Goal: Task Accomplishment & Management: Complete application form

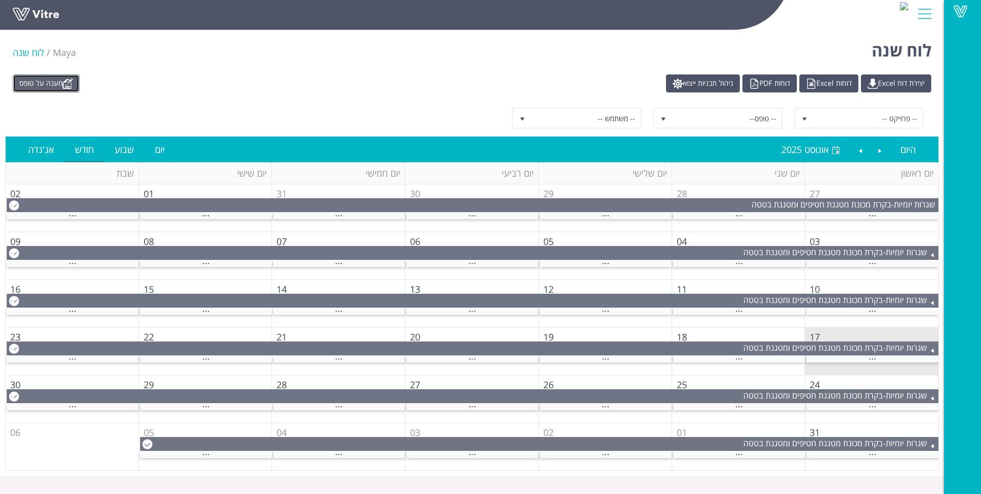
click at [55, 88] on link "מענה על טופס" at bounding box center [46, 83] width 67 height 18
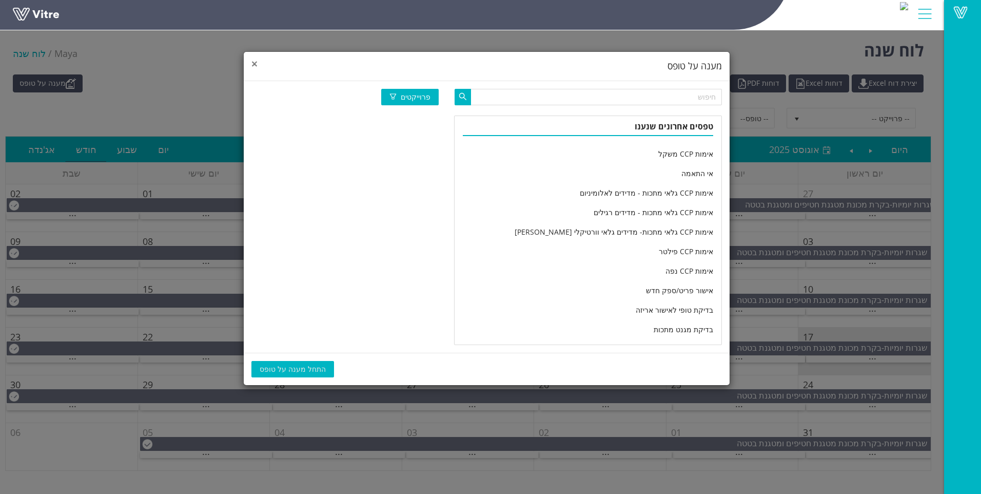
click at [254, 64] on span "×" at bounding box center [254, 63] width 6 height 14
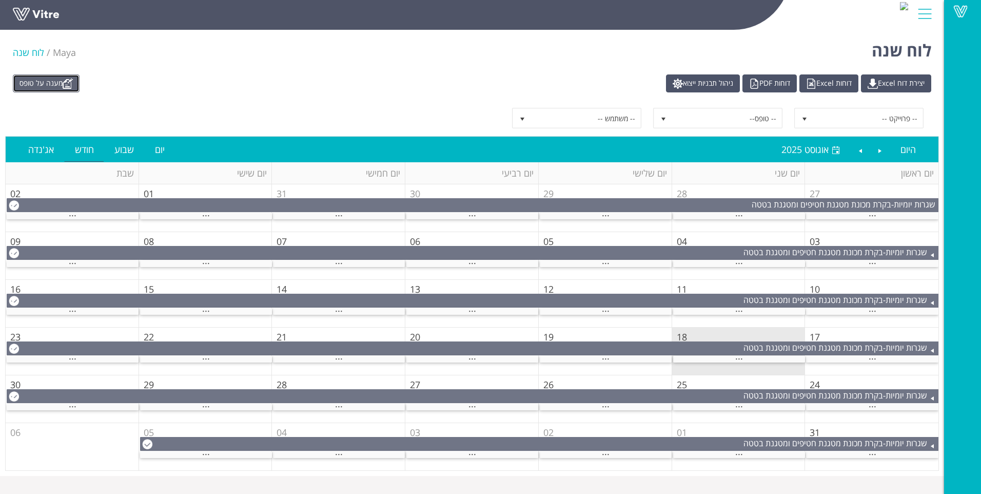
click at [62, 85] on link "מענה על טופס" at bounding box center [46, 83] width 67 height 18
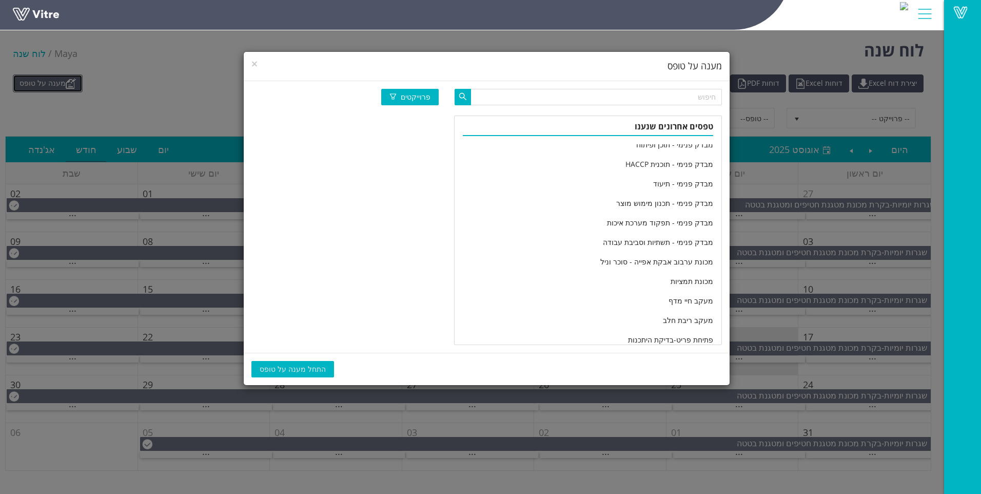
scroll to position [1711, 0]
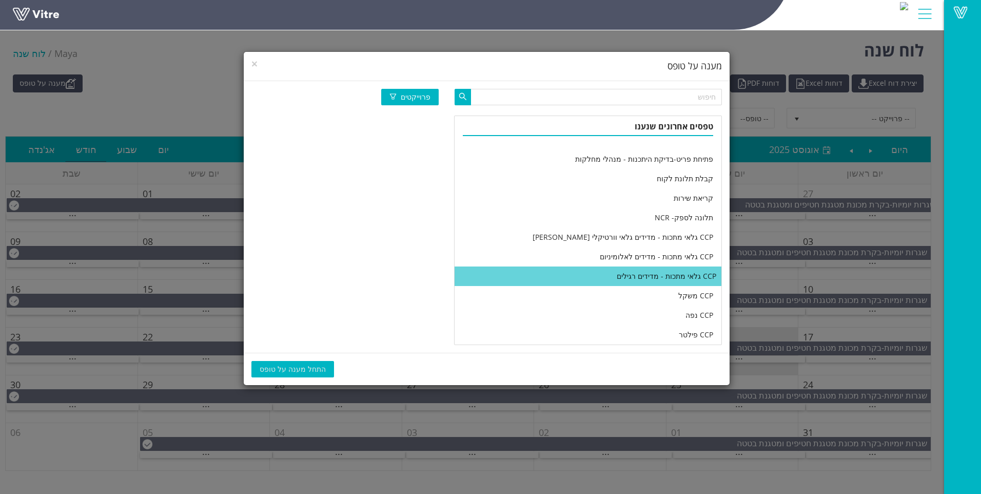
click at [521, 278] on li "CCP גלאי מתכות - מדידים רגילים" at bounding box center [588, 276] width 267 height 20
click at [274, 368] on span "התחל מענה על טופס" at bounding box center [293, 368] width 66 height 11
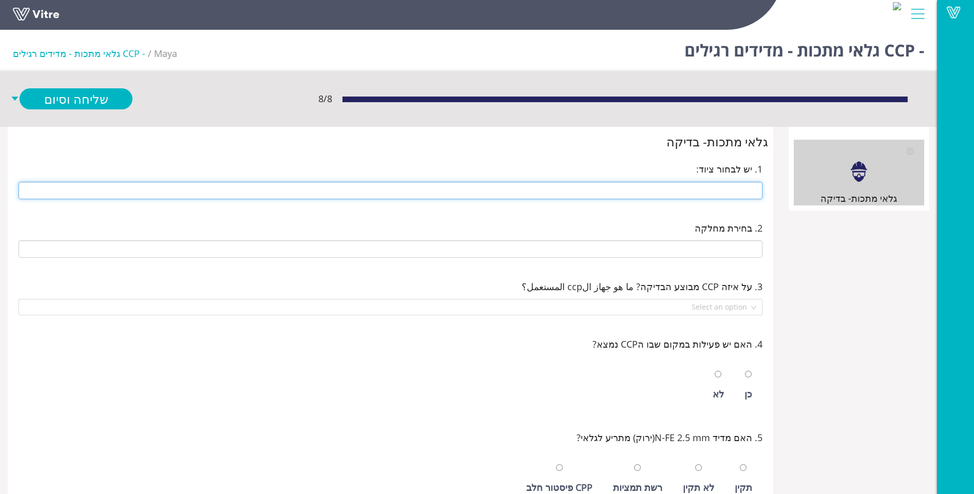
click at [677, 193] on input "text" at bounding box center [390, 190] width 744 height 17
type input "a"
type input "280 14 ראש מוסטפא ישן (שמאל)"
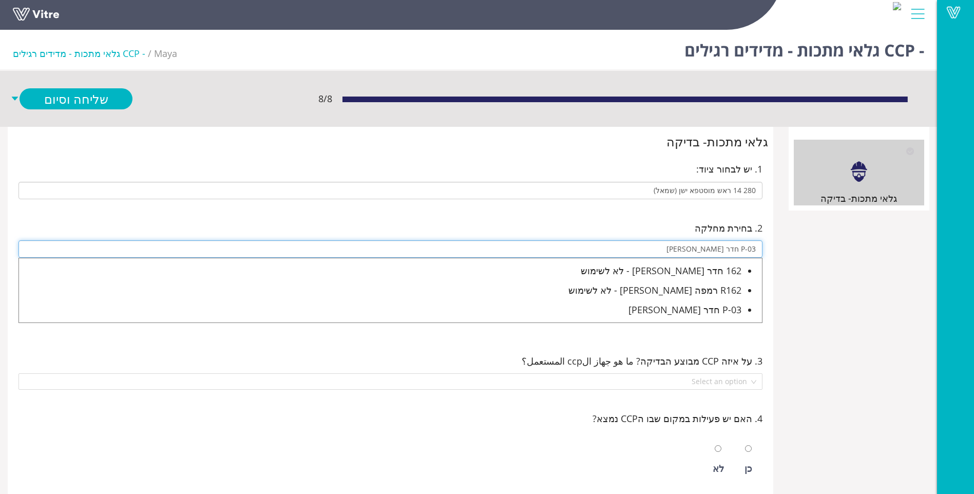
type input "P-03 חדר מוסטפה"
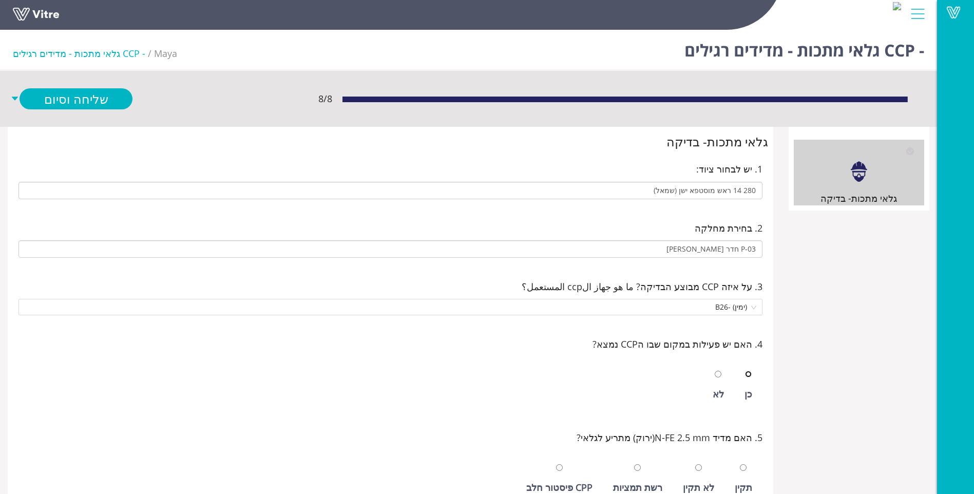
click at [745, 371] on input "radio" at bounding box center [748, 374] width 7 height 7
radio input "true"
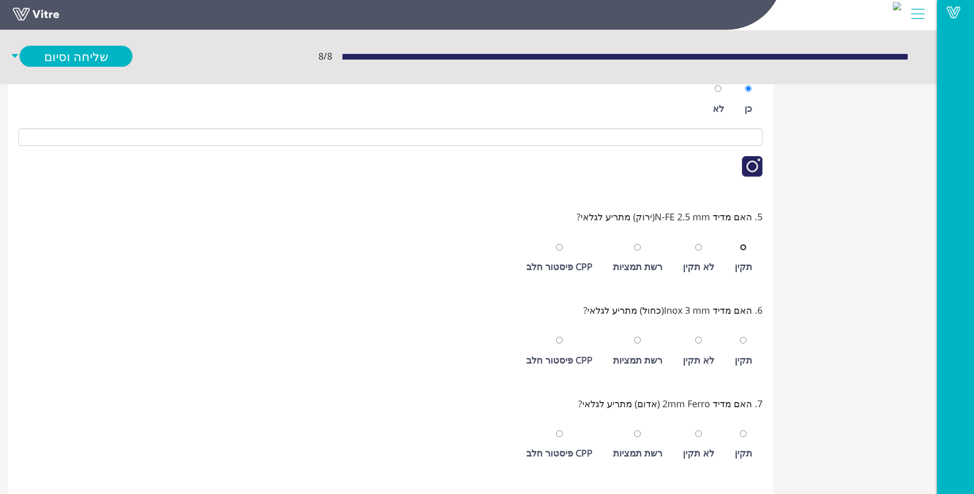
click at [739, 244] on input "radio" at bounding box center [742, 247] width 7 height 7
radio input "true"
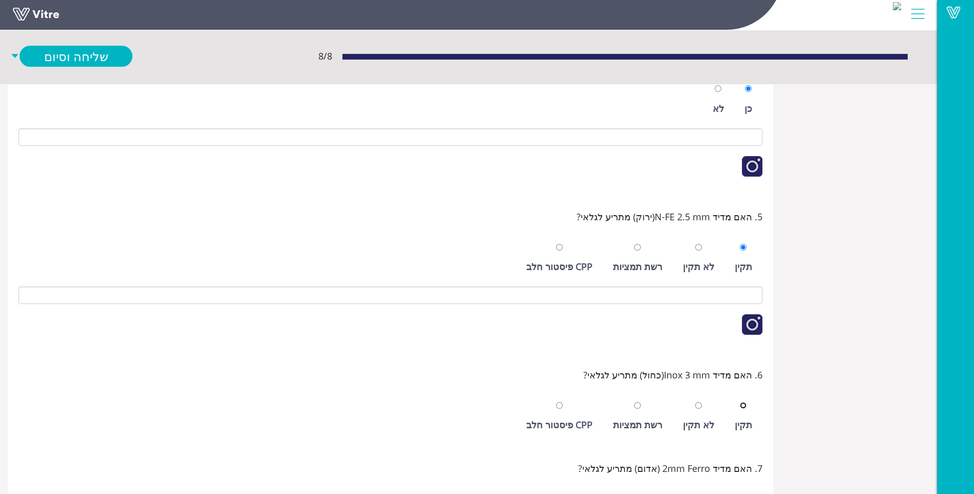
click at [739, 402] on input "radio" at bounding box center [742, 405] width 7 height 7
radio input "true"
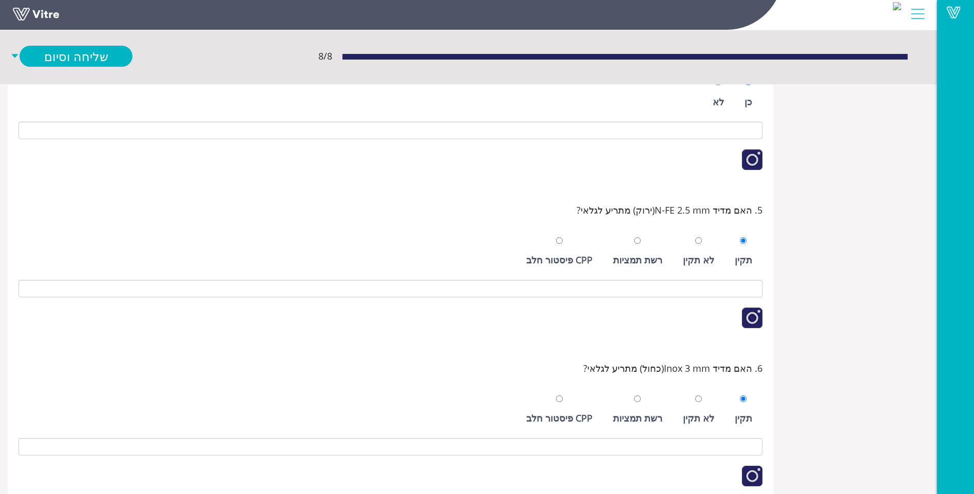
scroll to position [490, 0]
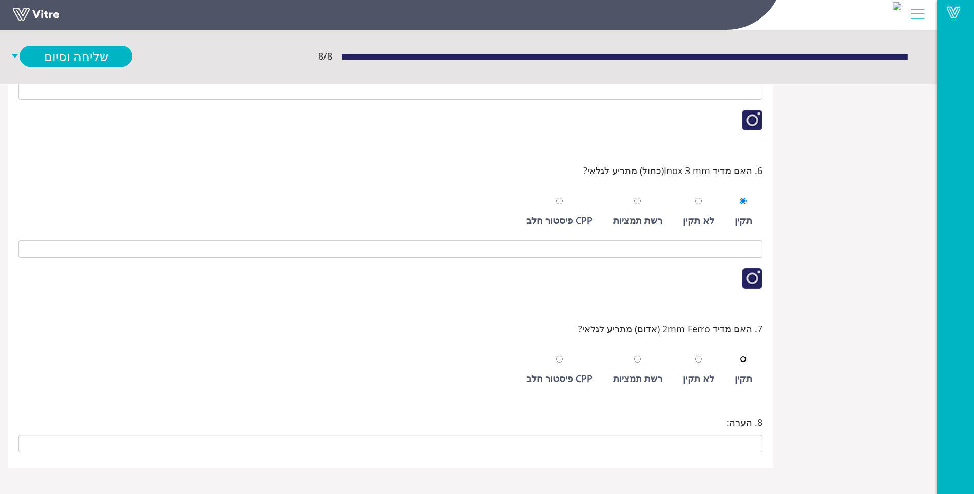
click at [739, 356] on input "radio" at bounding box center [742, 359] width 7 height 7
radio input "true"
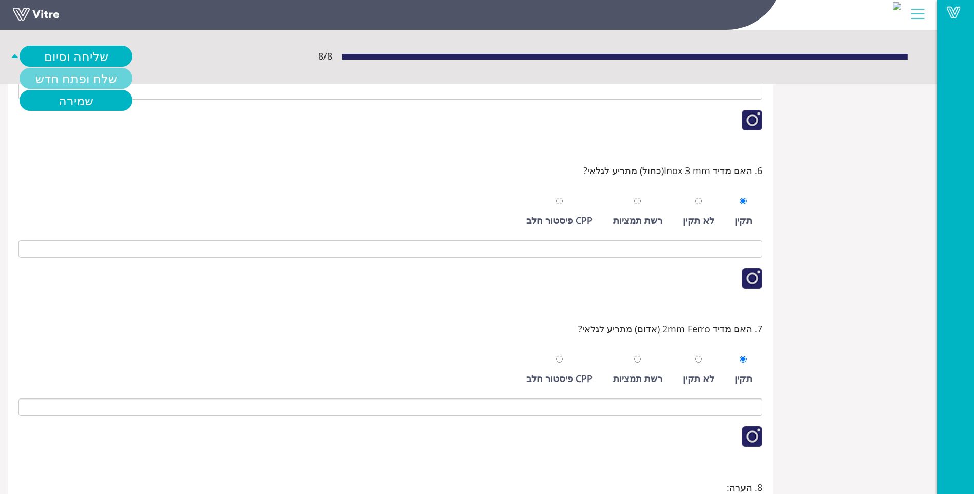
click at [81, 83] on link "שלח ופתח חדש" at bounding box center [76, 78] width 113 height 21
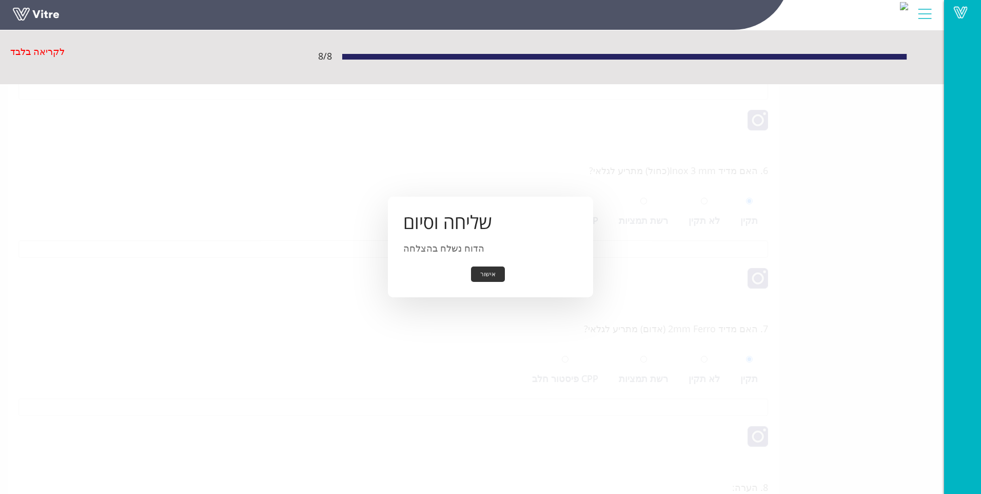
click at [490, 276] on button "אישור" at bounding box center [488, 274] width 34 height 16
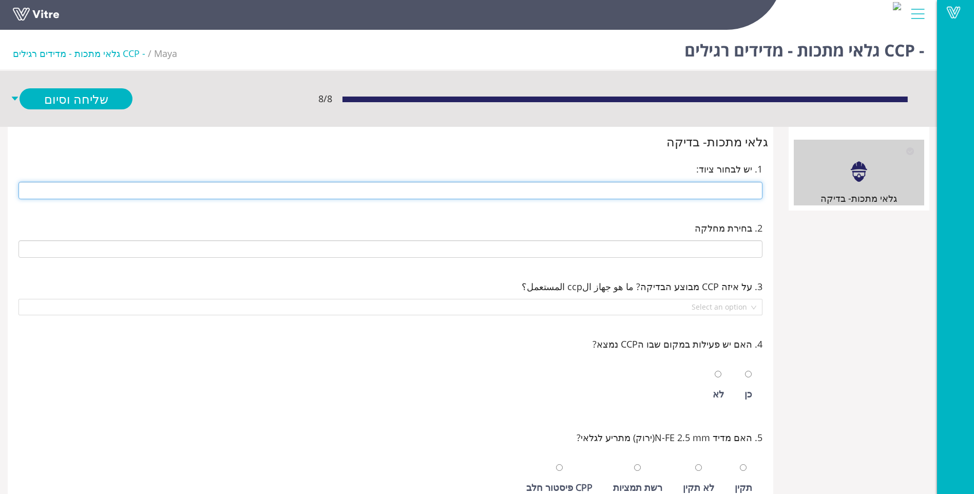
click at [727, 190] on input "text" at bounding box center [390, 190] width 744 height 17
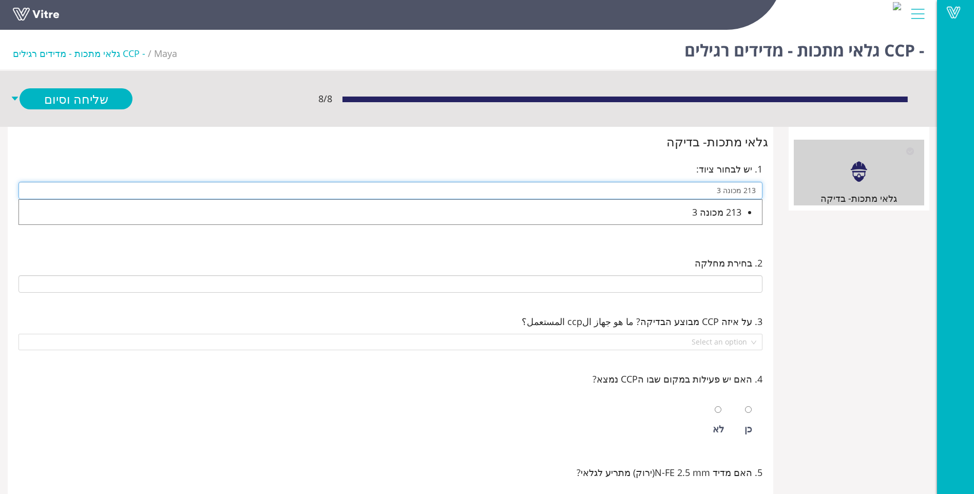
type input "213 מכונה 3"
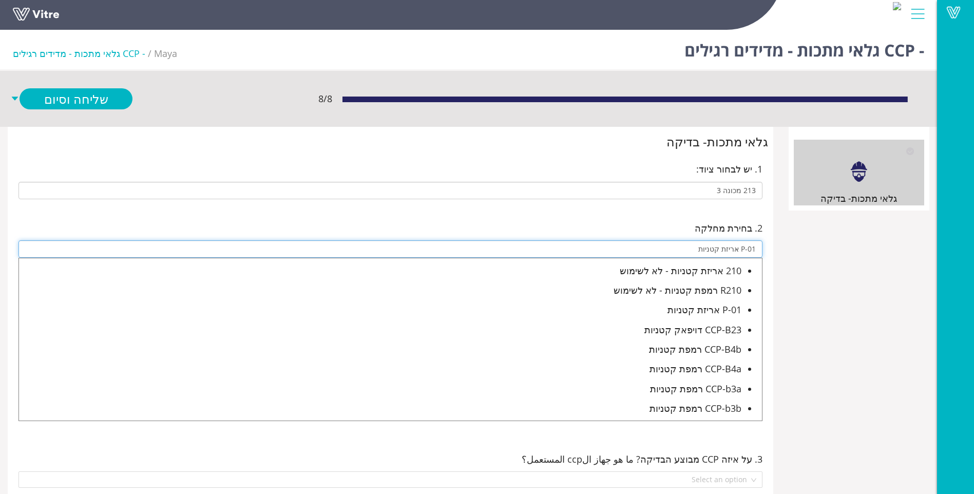
type input "P-01 אריזת קטניות"
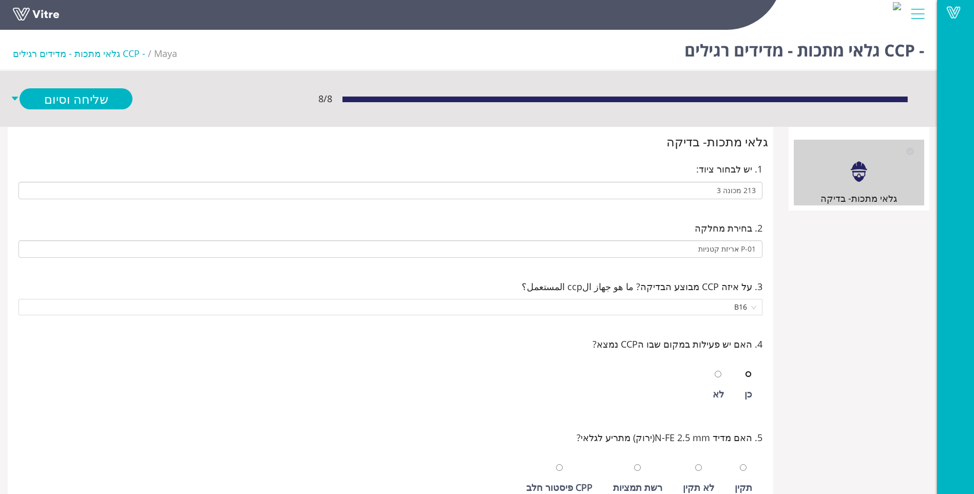
click at [745, 371] on input "radio" at bounding box center [748, 374] width 7 height 7
radio input "true"
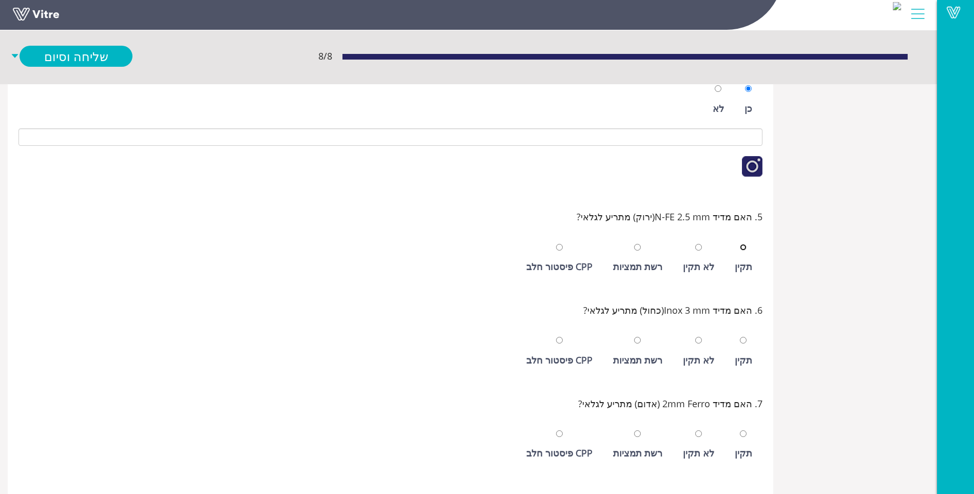
click at [739, 244] on input "radio" at bounding box center [742, 247] width 7 height 7
radio input "true"
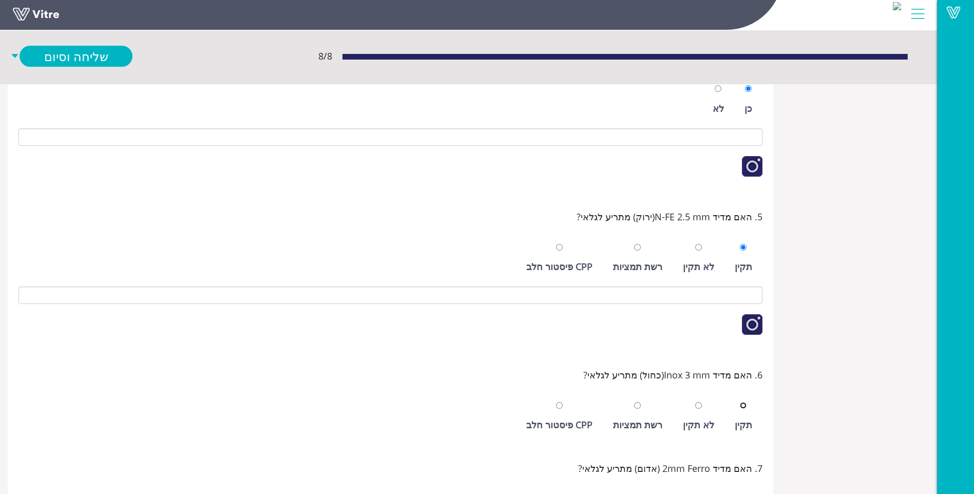
click at [739, 402] on input "radio" at bounding box center [742, 405] width 7 height 7
radio input "true"
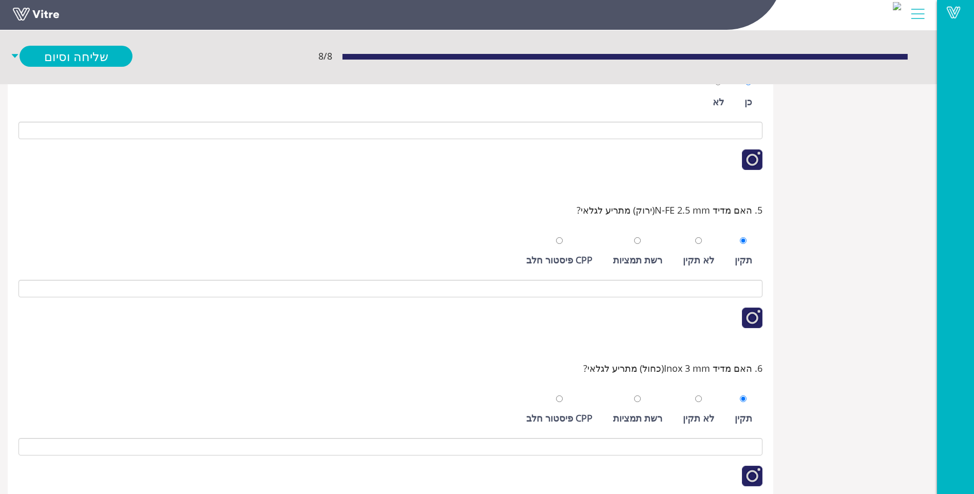
scroll to position [490, 0]
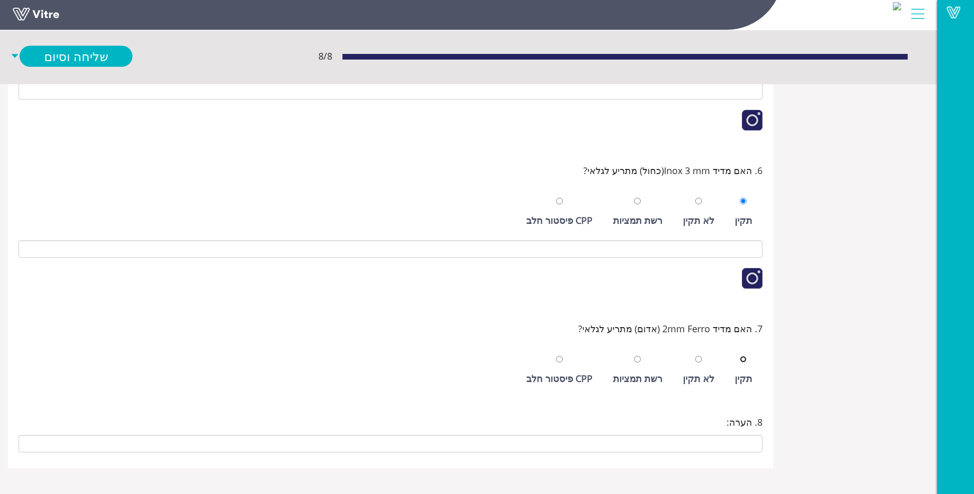
click at [739, 356] on input "radio" at bounding box center [742, 359] width 7 height 7
radio input "true"
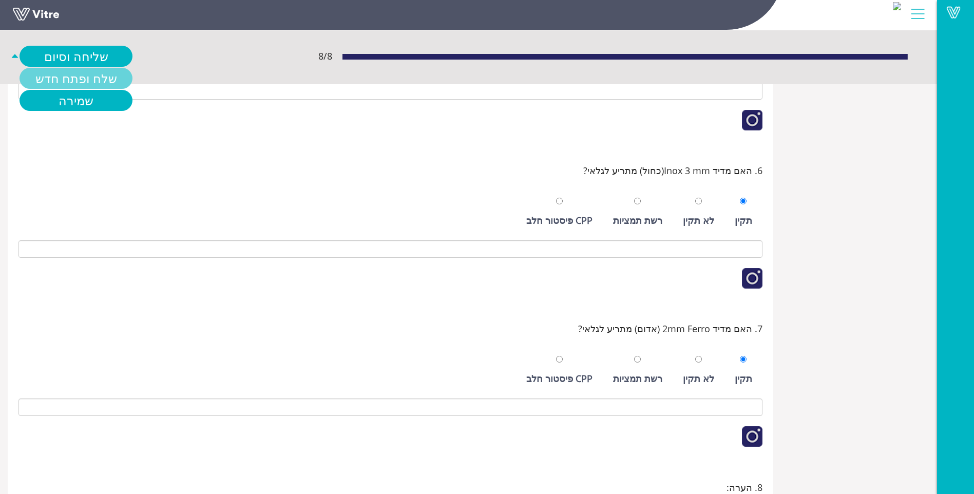
click at [67, 86] on link "שלח ופתח חדש" at bounding box center [76, 78] width 113 height 21
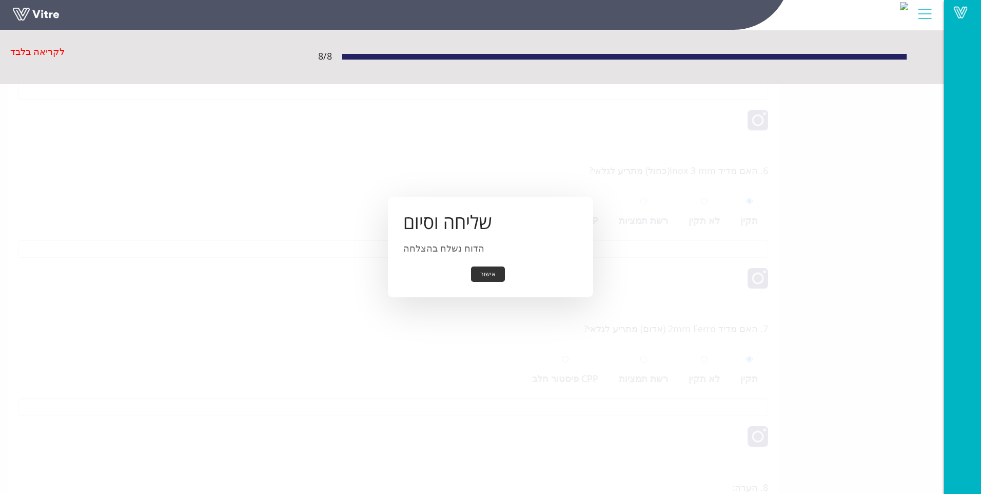
click at [481, 277] on button "אישור" at bounding box center [488, 274] width 34 height 16
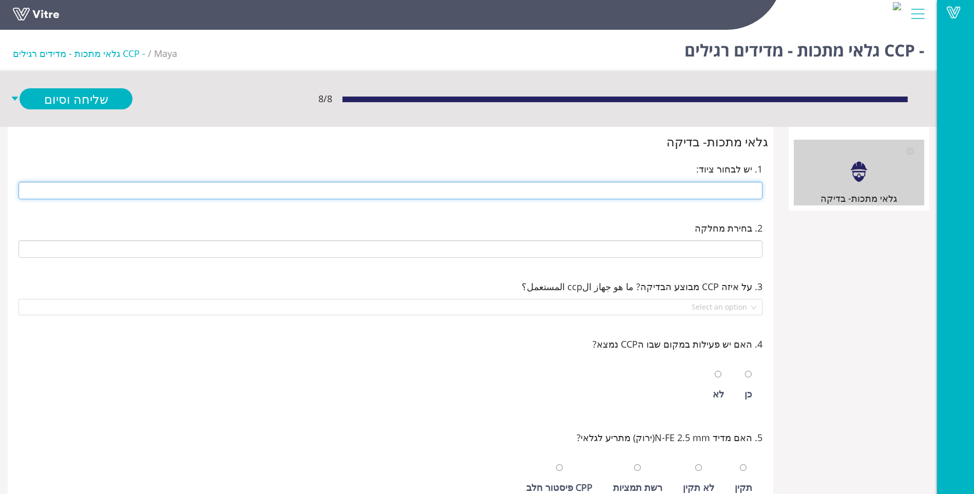
click at [714, 188] on input "text" at bounding box center [390, 190] width 744 height 17
type input "212 מכונה 2"
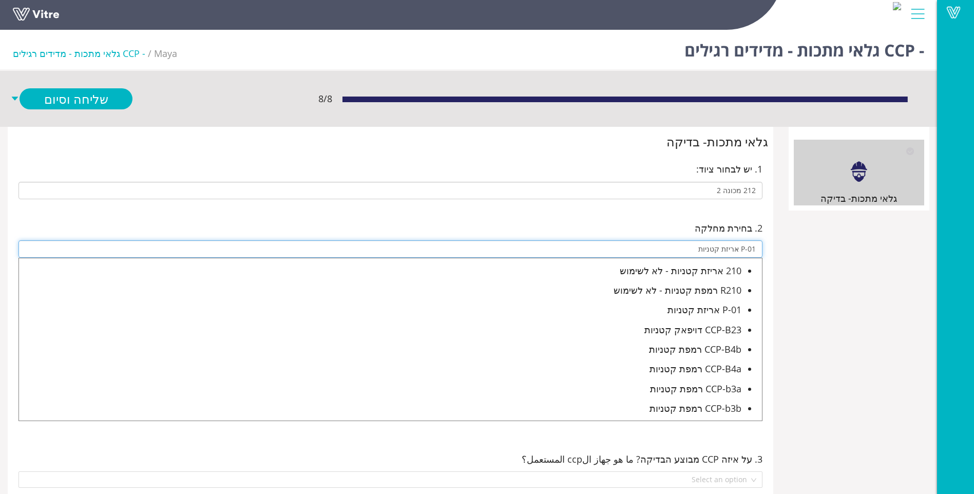
type input "P-01 אריזת קטניות"
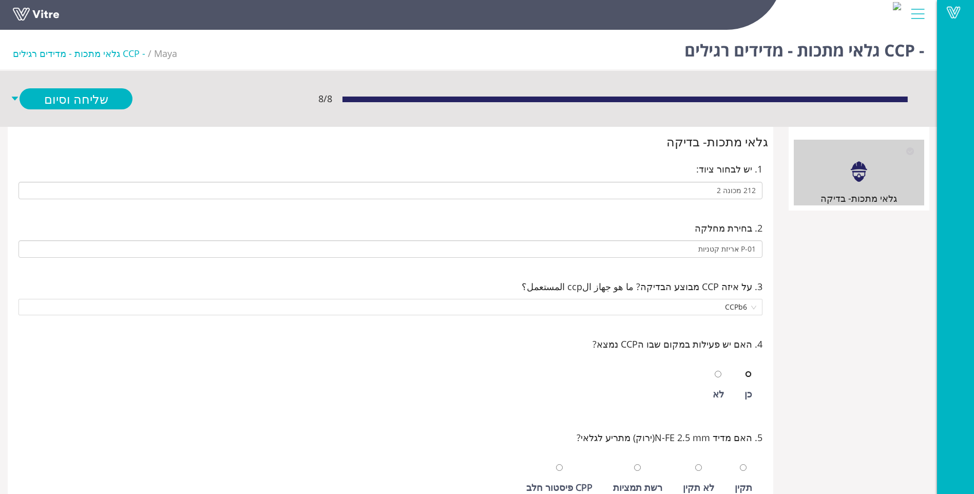
click at [745, 371] on input "radio" at bounding box center [748, 374] width 7 height 7
radio input "true"
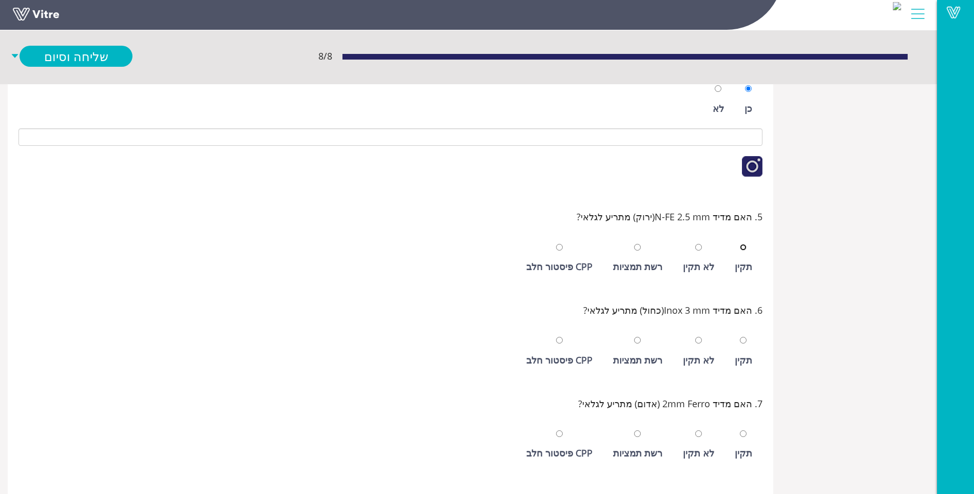
click at [739, 244] on input "radio" at bounding box center [742, 247] width 7 height 7
radio input "true"
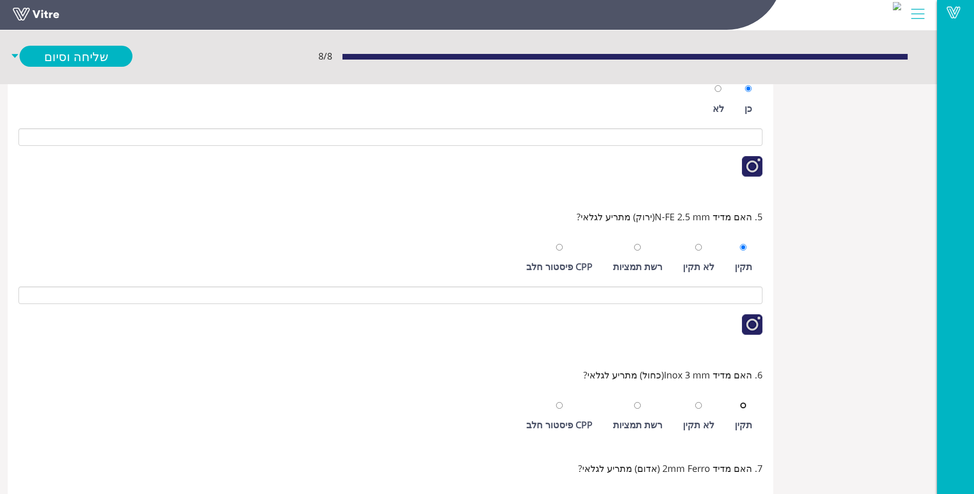
click at [739, 402] on input "radio" at bounding box center [742, 405] width 7 height 7
radio input "true"
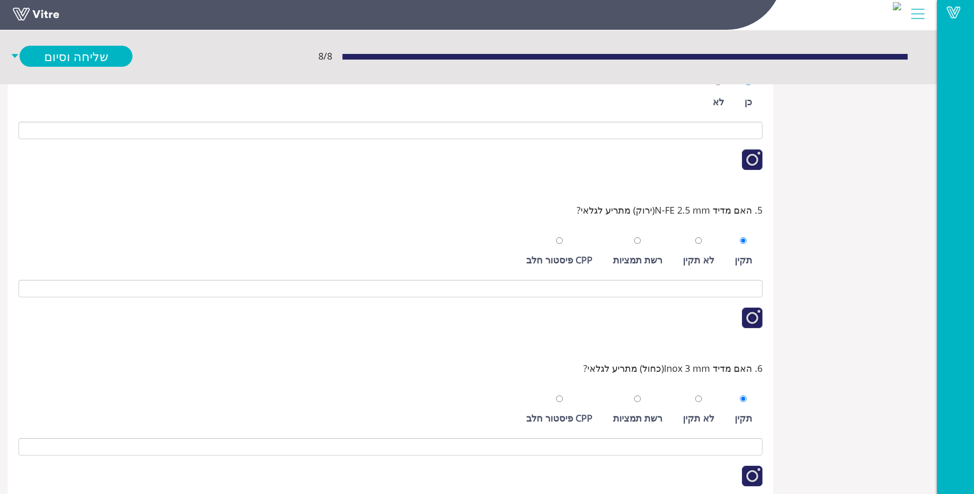
scroll to position [490, 0]
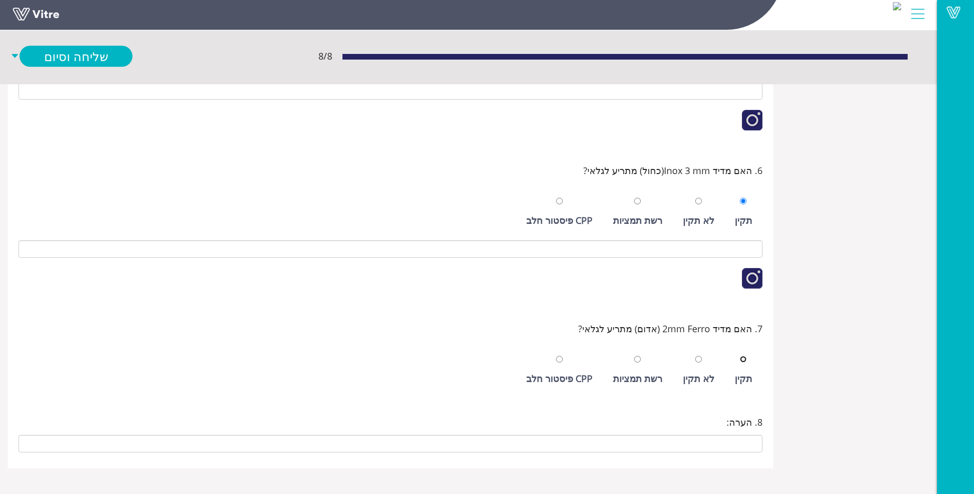
click at [739, 356] on input "radio" at bounding box center [742, 359] width 7 height 7
radio input "true"
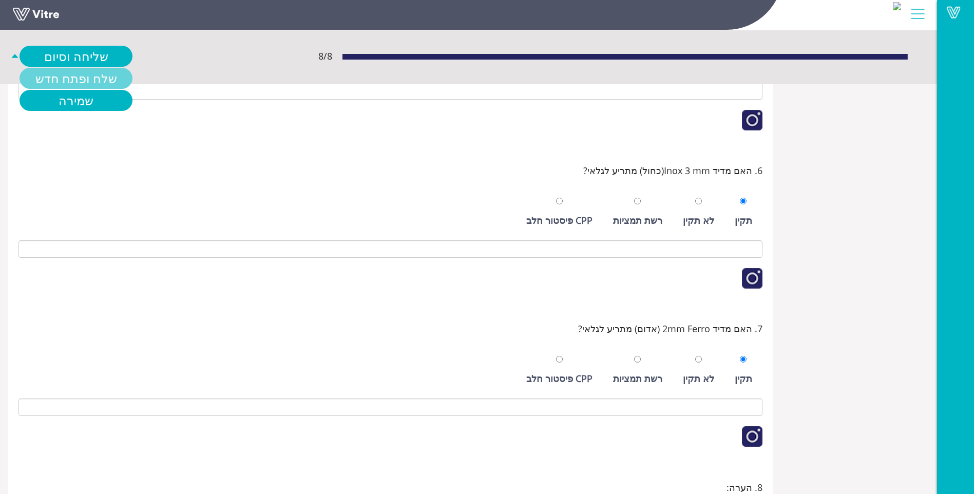
click at [95, 79] on link "שלח ופתח חדש" at bounding box center [76, 78] width 113 height 21
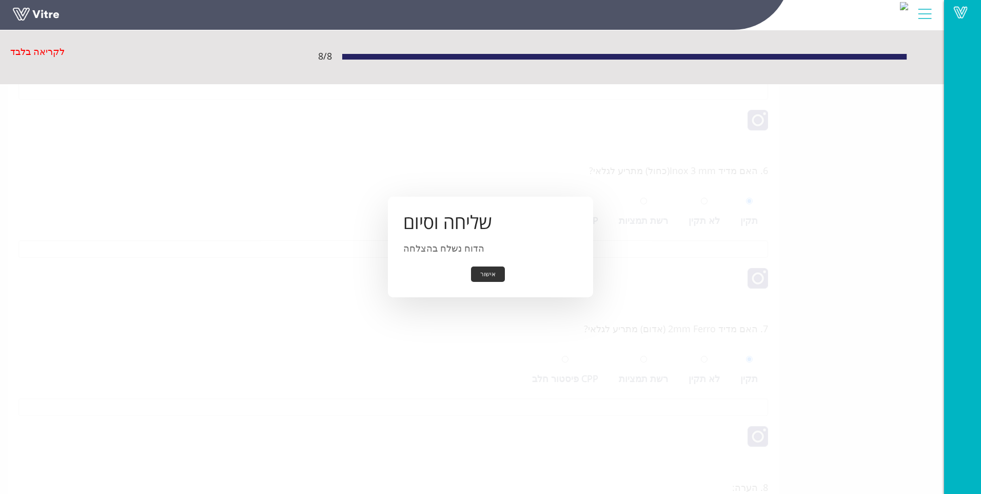
click at [488, 272] on button "אישור" at bounding box center [488, 274] width 34 height 16
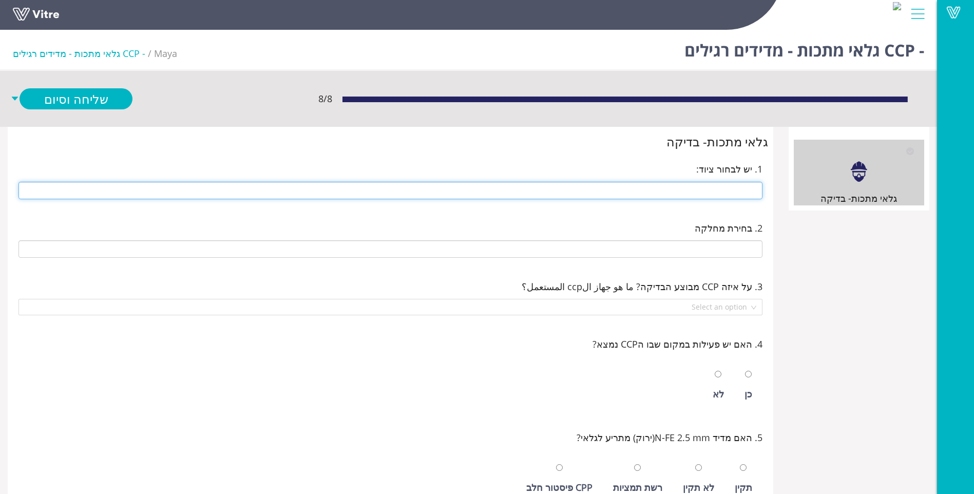
click at [736, 184] on input "text" at bounding box center [390, 190] width 744 height 17
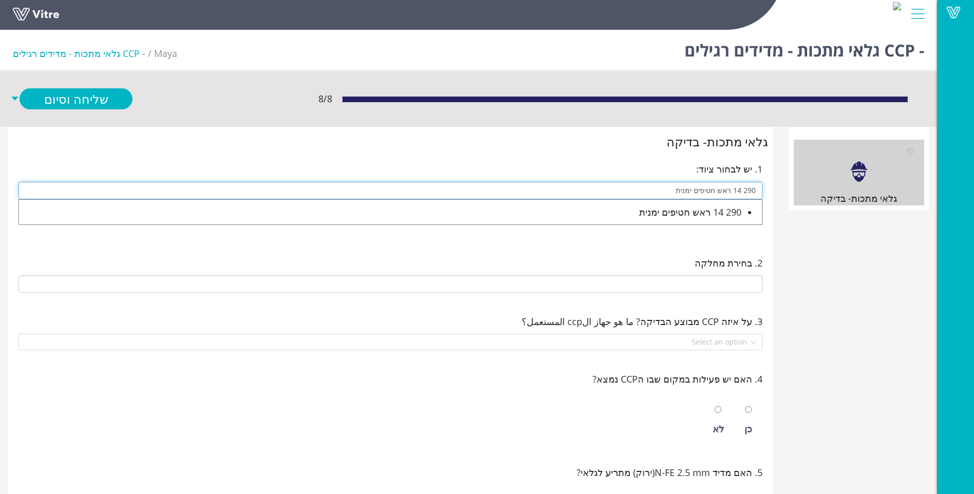
type input "290 14 ראש חטיפים ימנית"
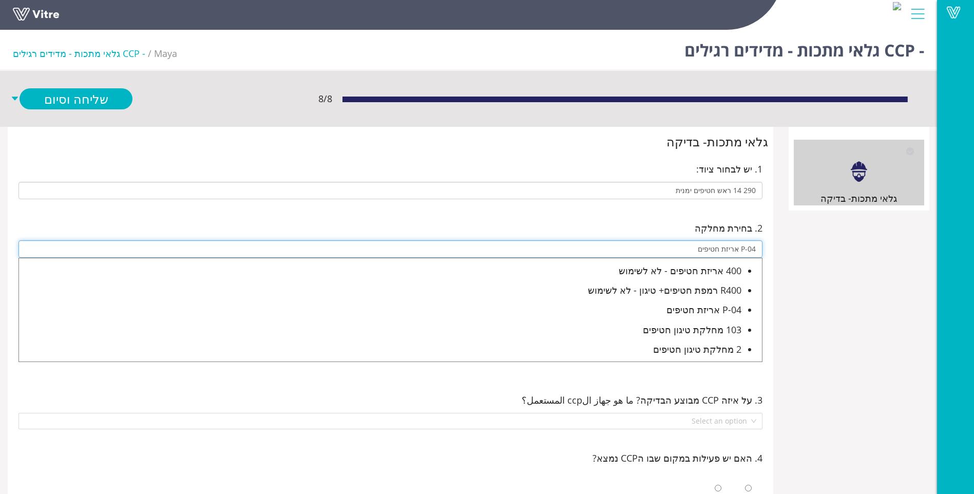
type input "P-04 אריזת חטיפים"
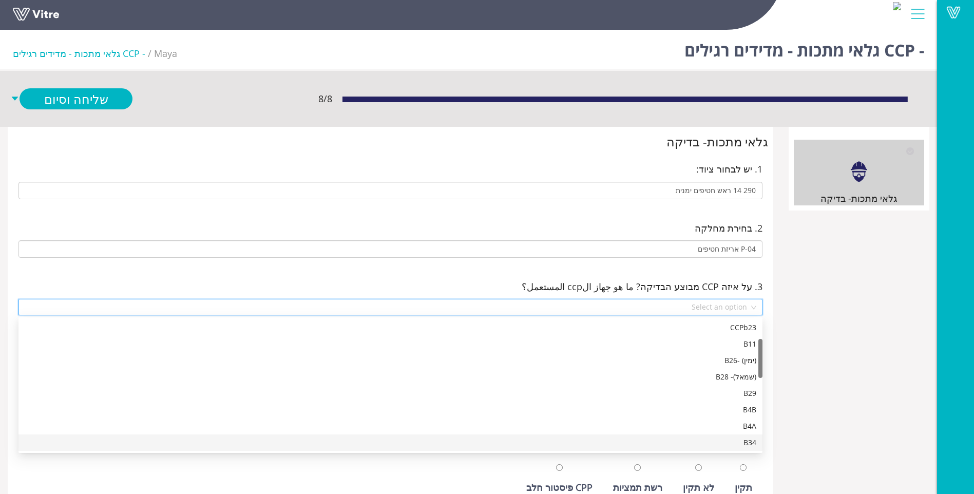
scroll to position [82, 0]
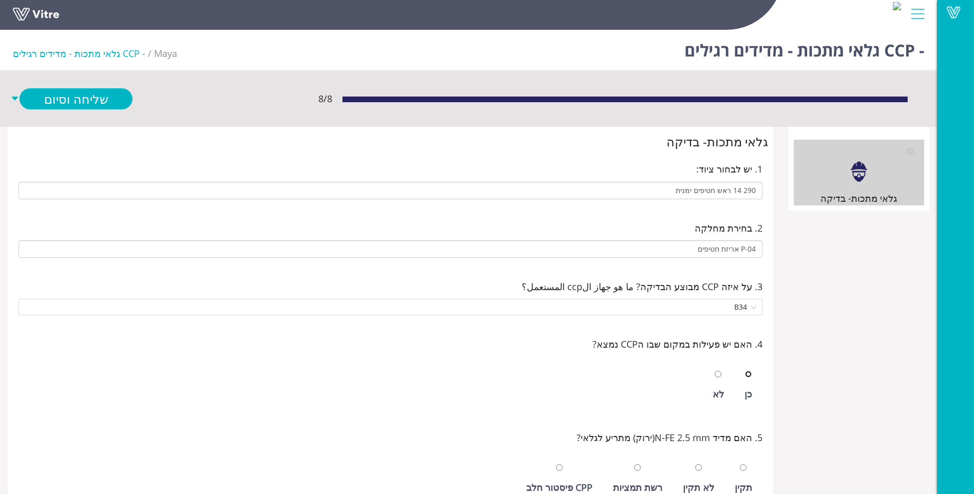
click at [745, 371] on input "radio" at bounding box center [748, 374] width 7 height 7
radio input "true"
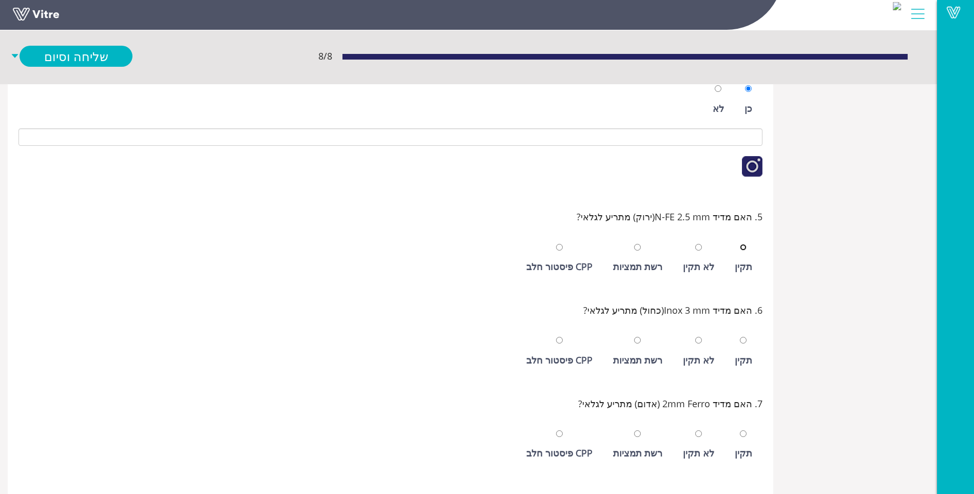
click at [739, 244] on input "radio" at bounding box center [742, 247] width 7 height 7
radio input "true"
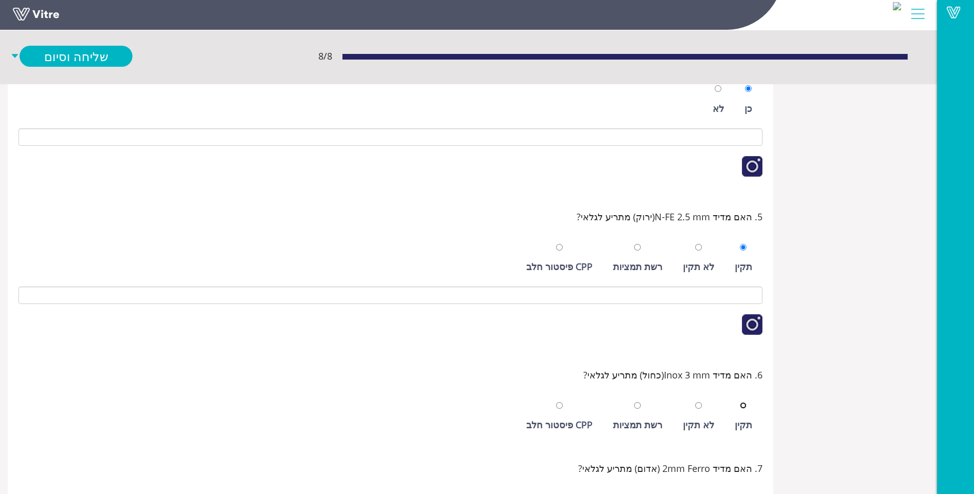
click at [739, 402] on input "radio" at bounding box center [742, 405] width 7 height 7
radio input "true"
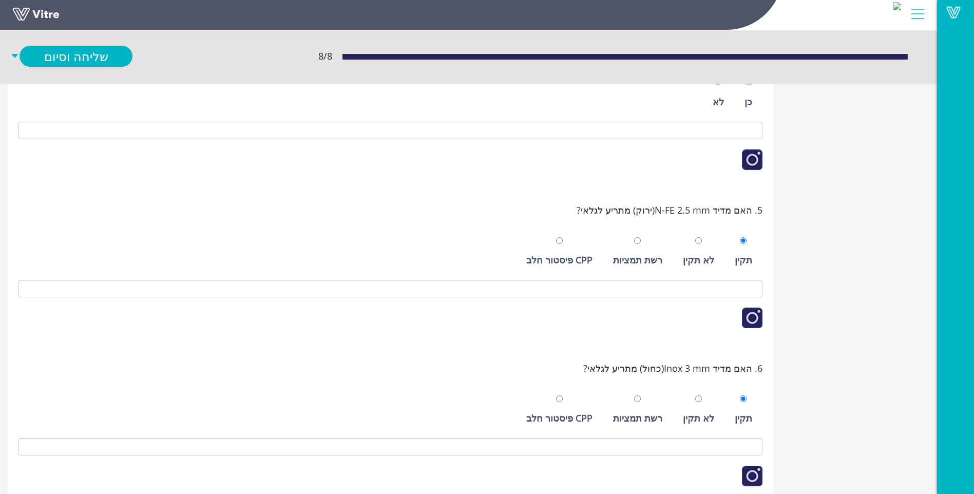
scroll to position [490, 0]
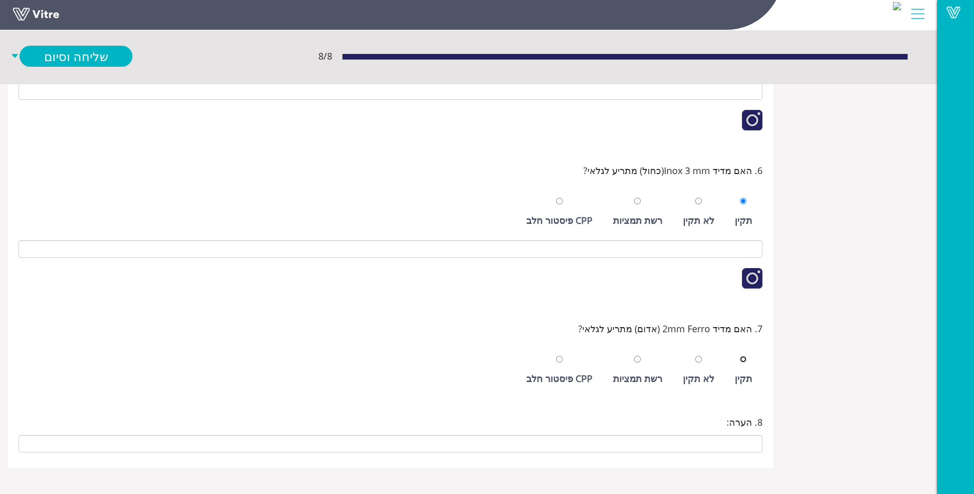
click at [739, 356] on input "radio" at bounding box center [742, 359] width 7 height 7
radio input "true"
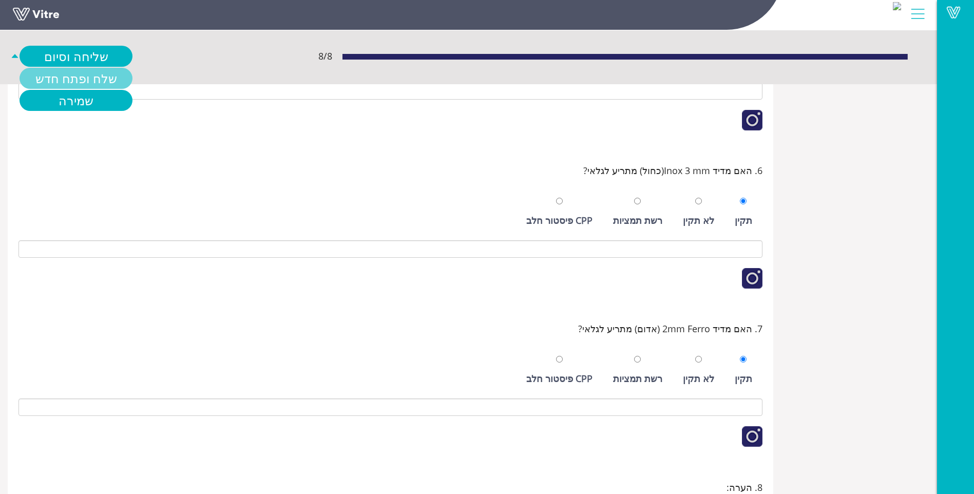
click at [85, 72] on link "שלח ופתח חדש" at bounding box center [76, 78] width 113 height 21
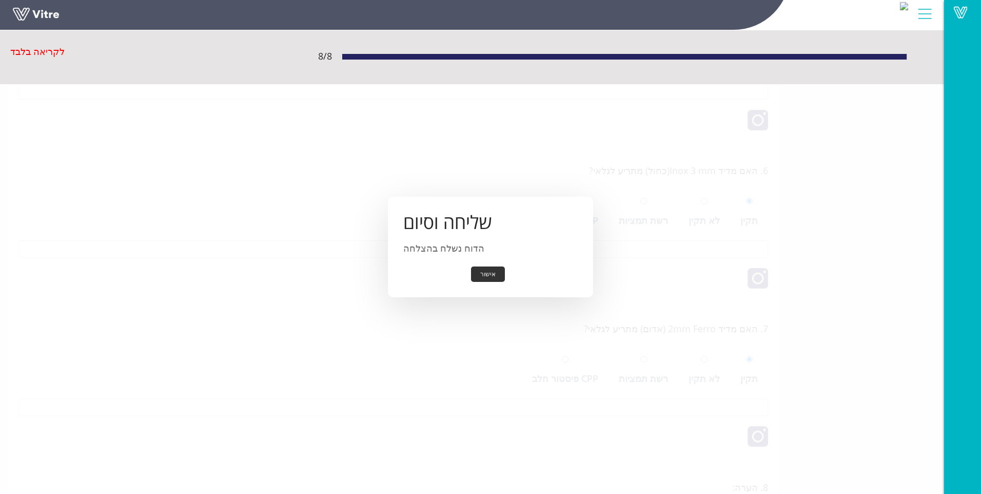
click at [499, 270] on button "אישור" at bounding box center [488, 274] width 34 height 16
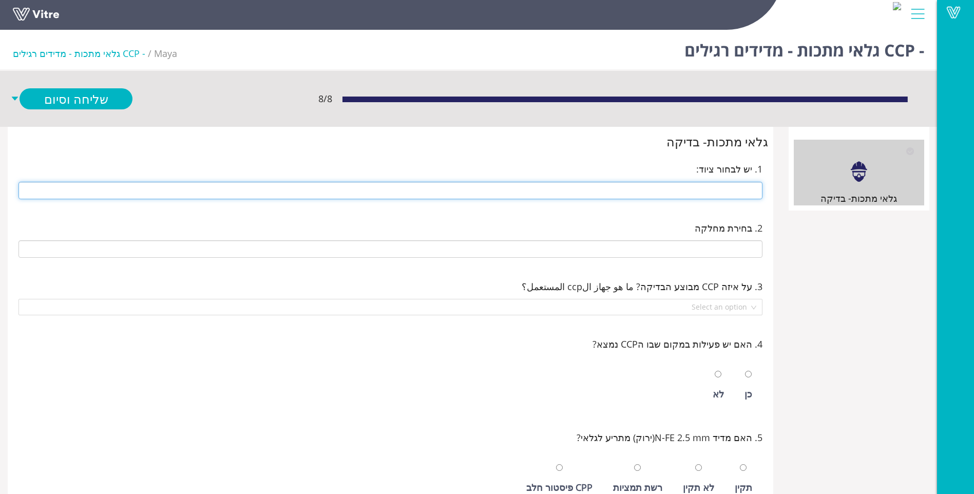
click at [695, 188] on input "text" at bounding box center [390, 190] width 744 height 17
type input "291 14 ראש חטיפים שמאלית"
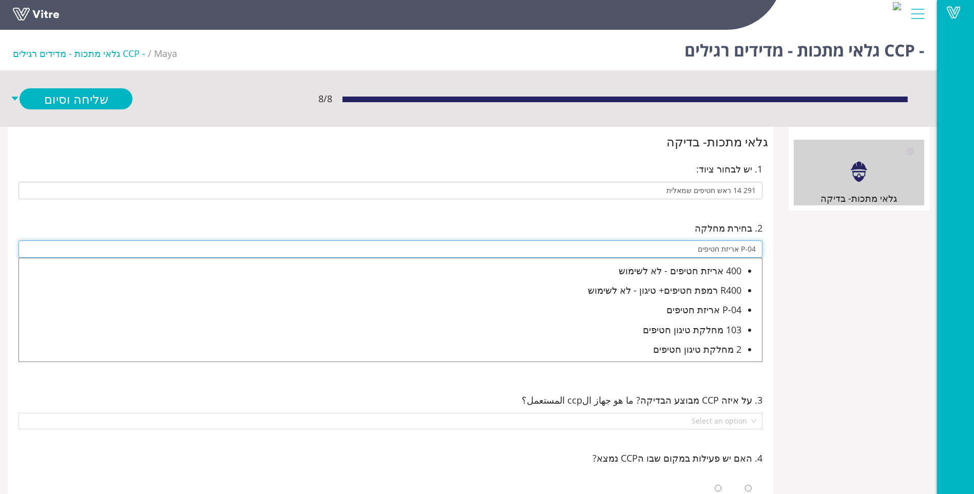
type input "P-04 אריזת חטיפים"
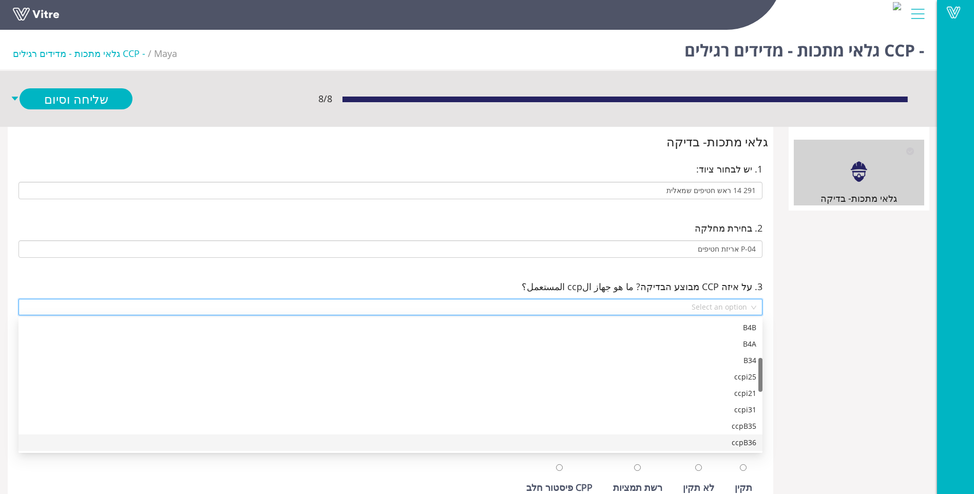
scroll to position [164, 0]
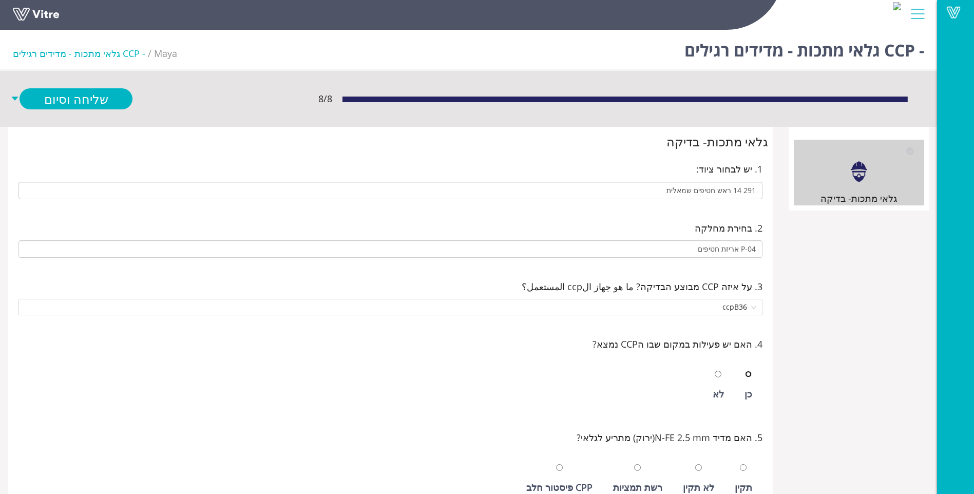
click at [745, 371] on input "radio" at bounding box center [748, 374] width 7 height 7
radio input "true"
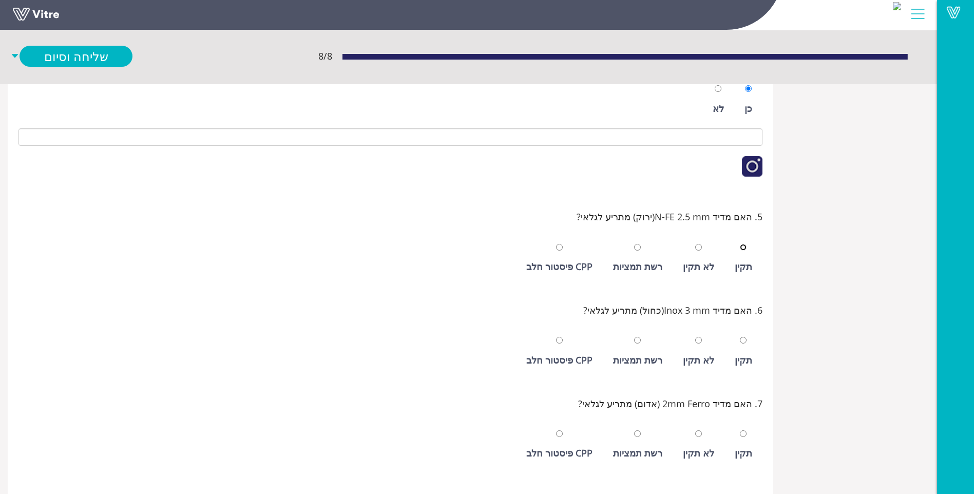
click at [739, 244] on input "radio" at bounding box center [742, 247] width 7 height 7
radio input "true"
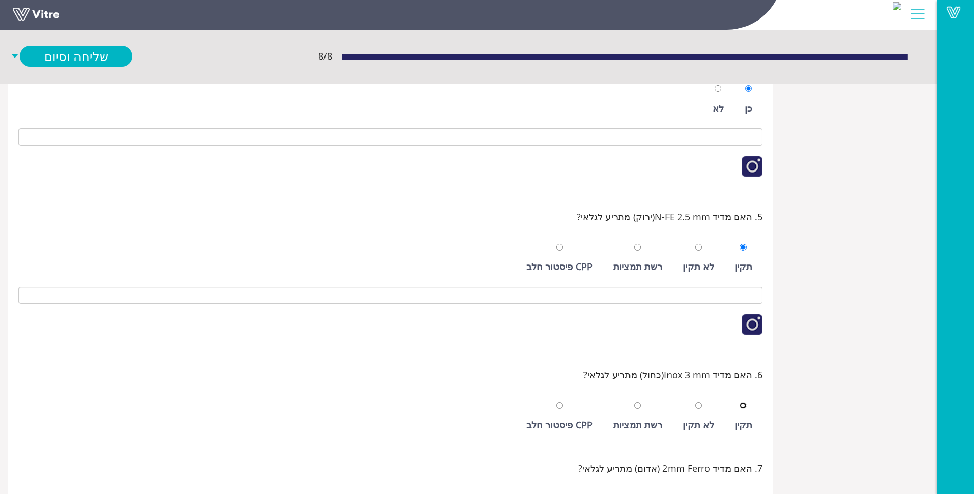
click at [739, 402] on input "radio" at bounding box center [742, 405] width 7 height 7
radio input "true"
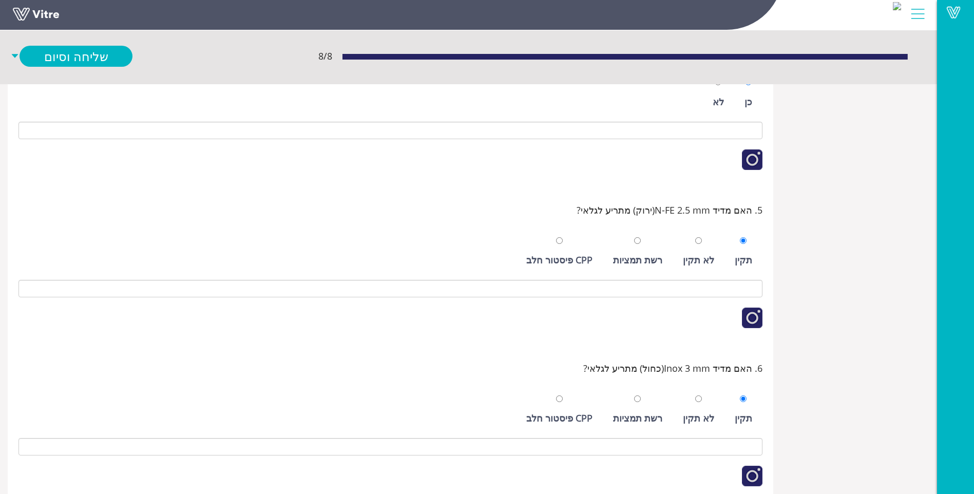
scroll to position [490, 0]
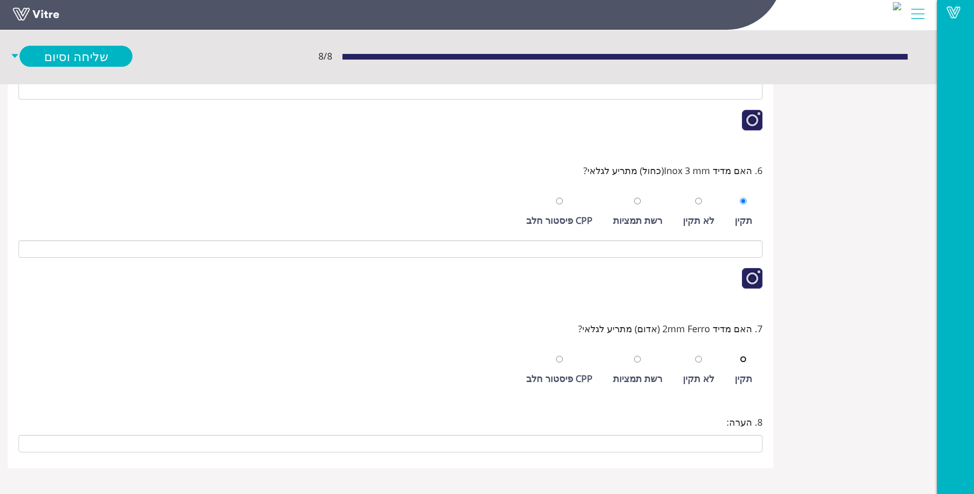
click at [739, 356] on input "radio" at bounding box center [742, 359] width 7 height 7
radio input "true"
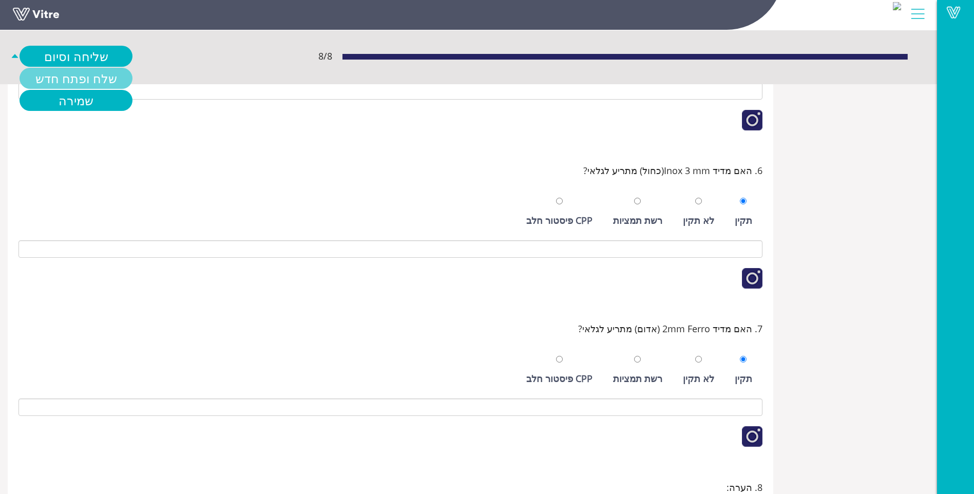
click at [85, 81] on link "שלח ופתח חדש" at bounding box center [76, 78] width 113 height 21
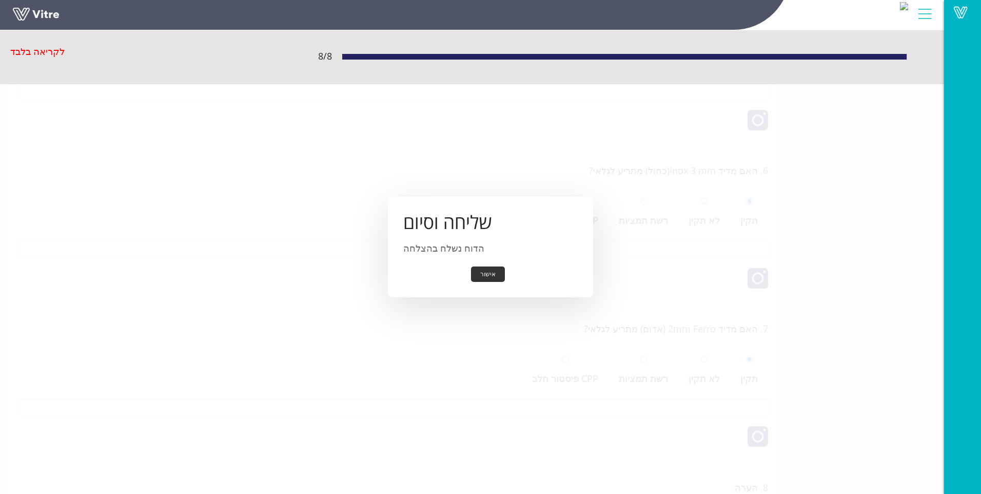
click at [490, 274] on button "אישור" at bounding box center [488, 274] width 34 height 16
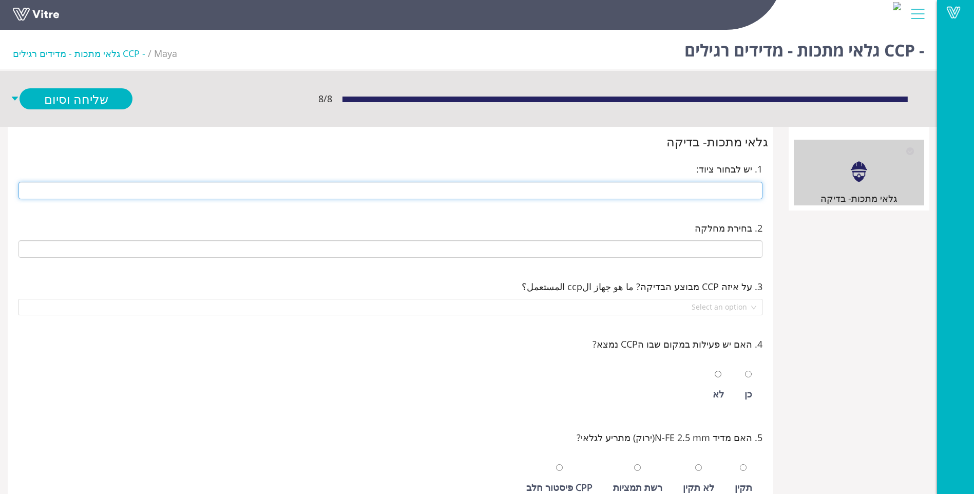
click at [742, 185] on input "text" at bounding box center [390, 190] width 744 height 17
type input "14 ראש חטיפים חדשה מכונת אריזה 14 ראש חטיפים חדשה"
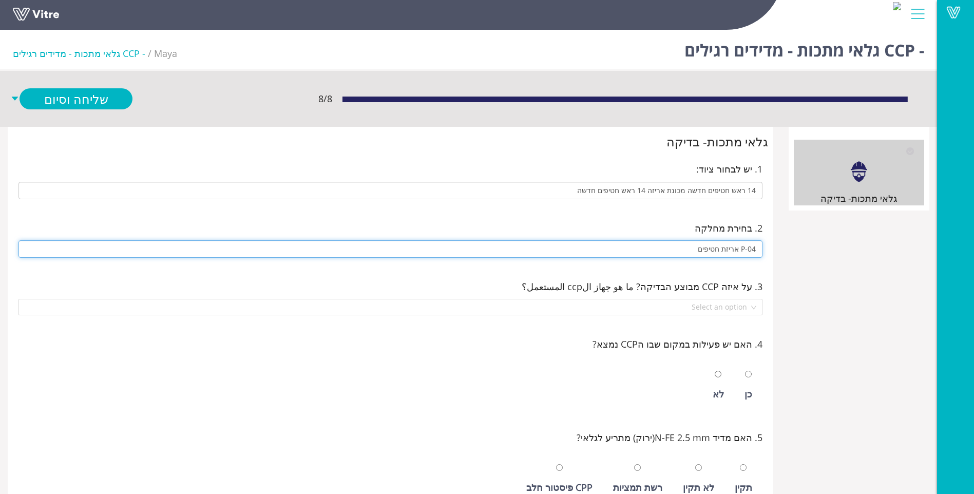
type input "P-04 אריזת חטיפים"
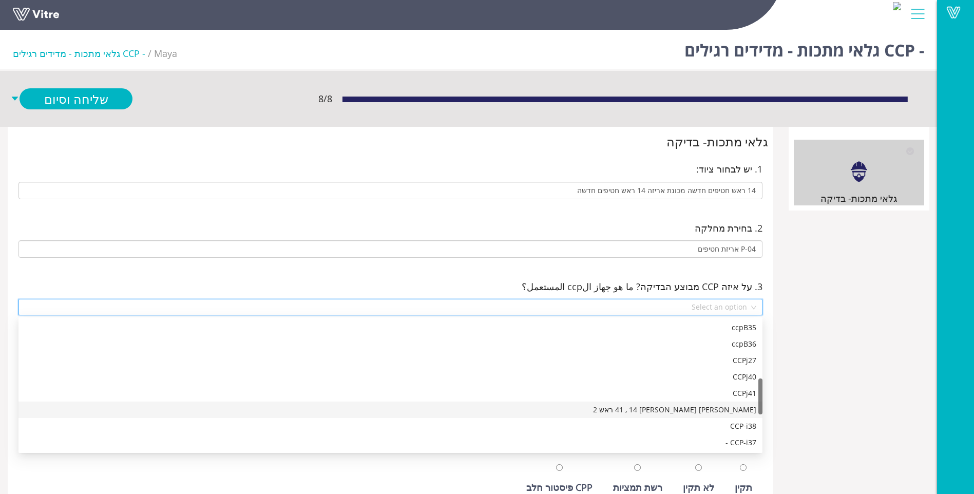
scroll to position [312, 0]
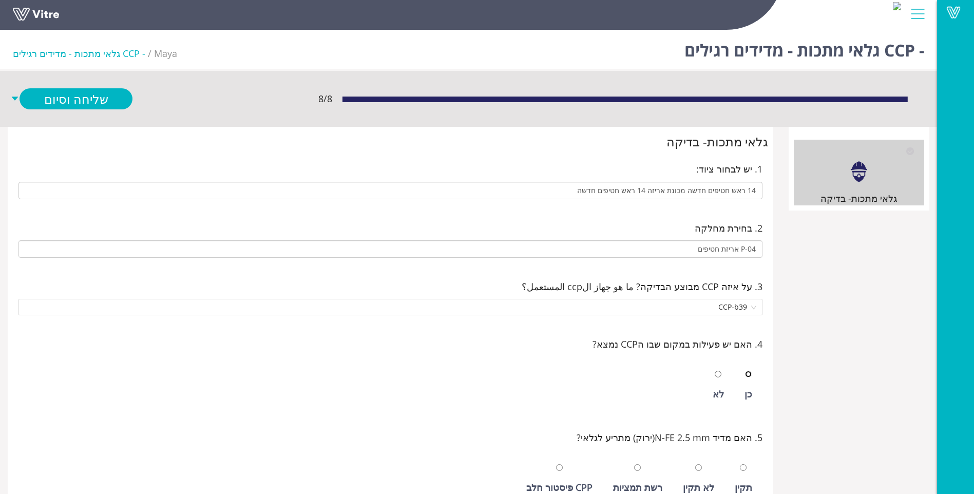
click at [745, 371] on input "radio" at bounding box center [748, 374] width 7 height 7
radio input "true"
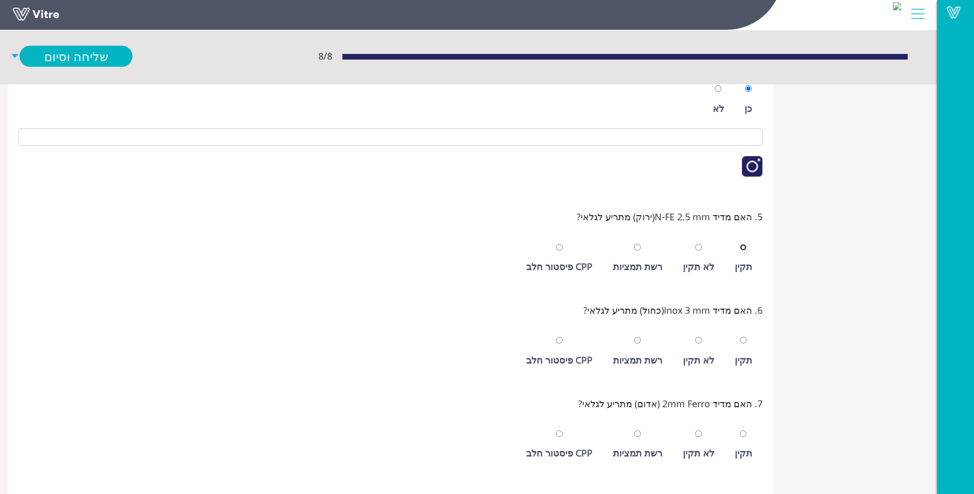
click at [739, 244] on input "radio" at bounding box center [742, 247] width 7 height 7
radio input "true"
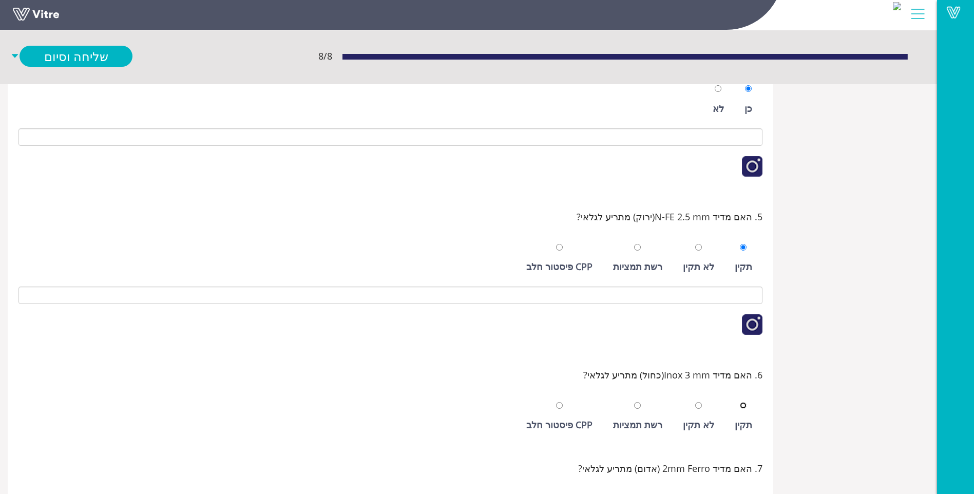
click at [739, 402] on input "radio" at bounding box center [742, 405] width 7 height 7
radio input "true"
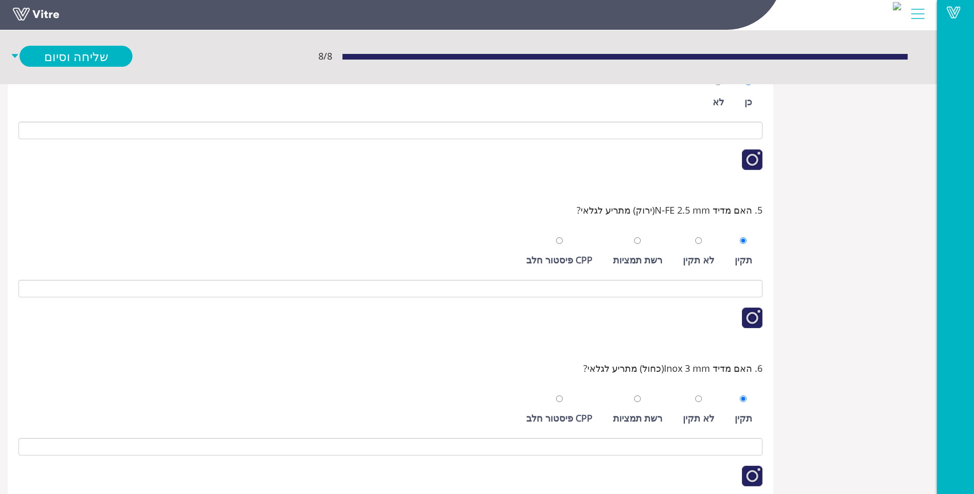
scroll to position [490, 0]
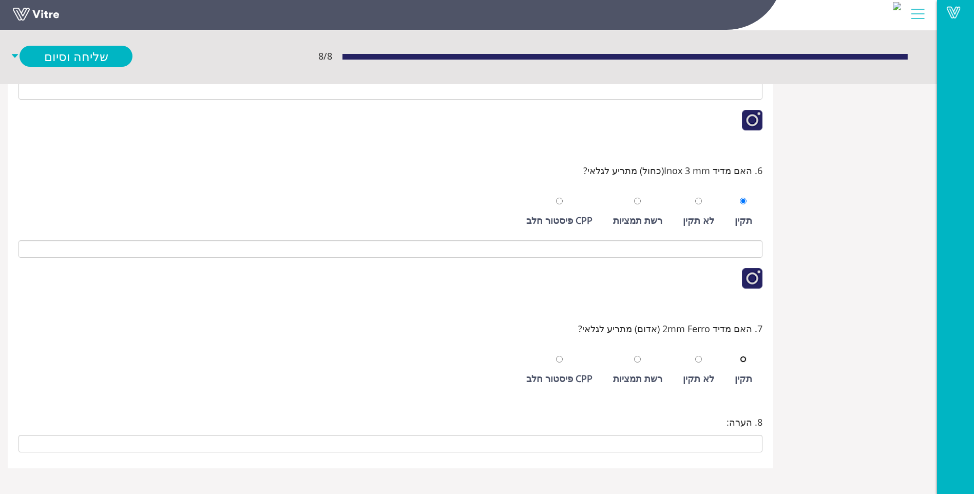
click at [739, 356] on input "radio" at bounding box center [742, 359] width 7 height 7
radio input "true"
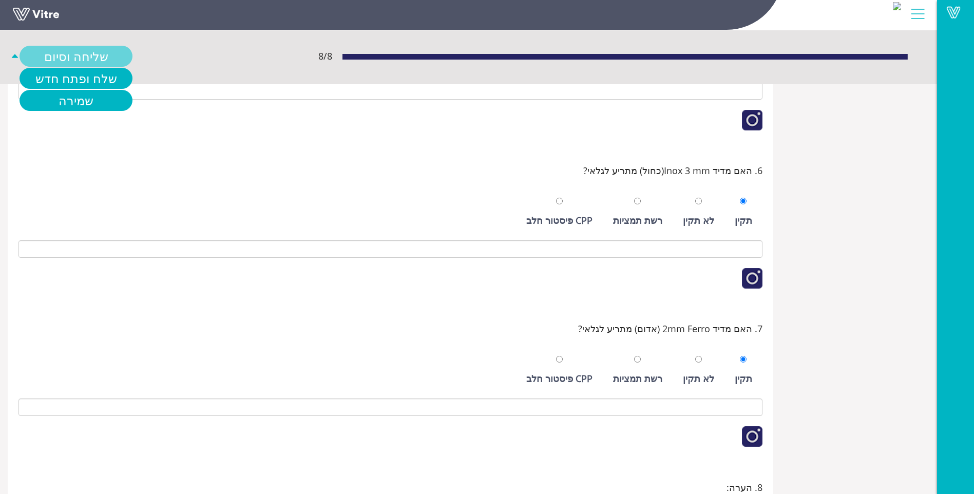
click at [116, 56] on link "שליחה וסיום" at bounding box center [76, 56] width 113 height 21
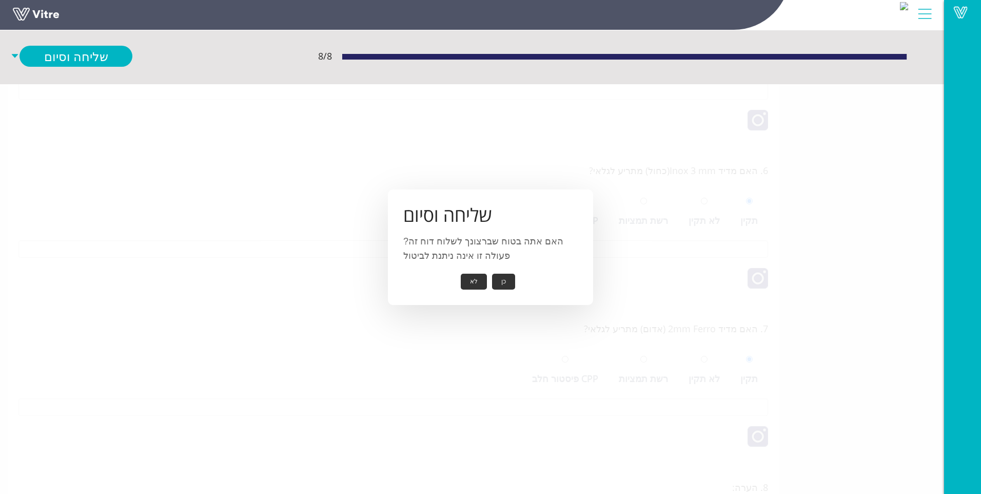
click at [504, 280] on button "כן" at bounding box center [503, 282] width 23 height 16
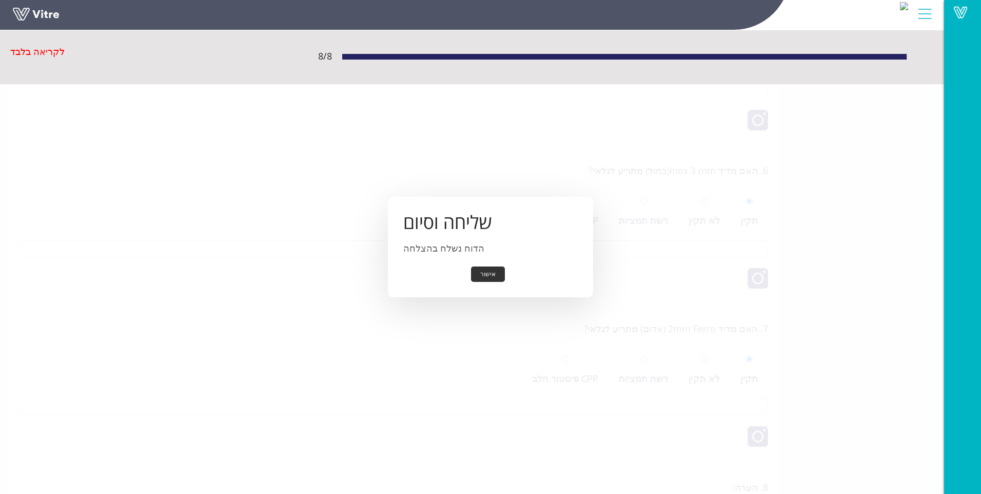
click at [483, 278] on button "אישור" at bounding box center [488, 274] width 34 height 16
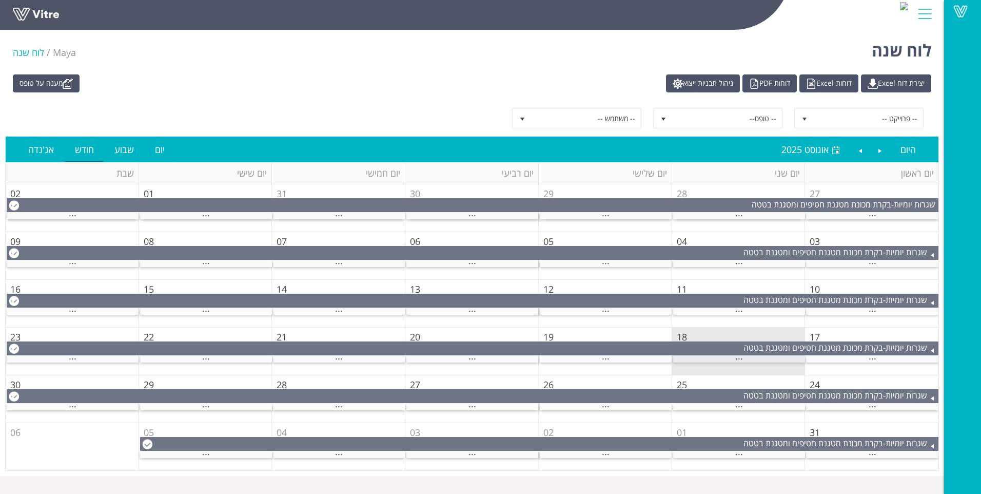
click at [738, 360] on span "..." at bounding box center [739, 356] width 8 height 11
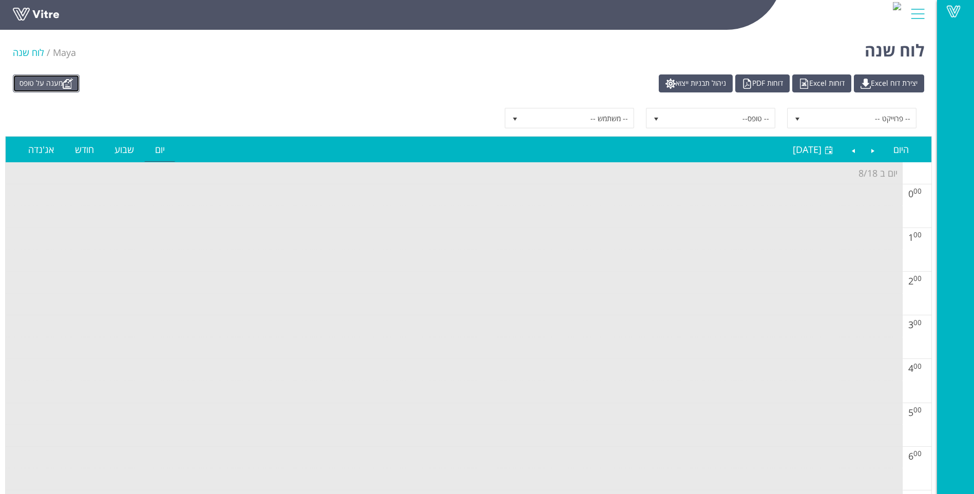
click at [59, 84] on link "מענה על טופס" at bounding box center [46, 83] width 67 height 18
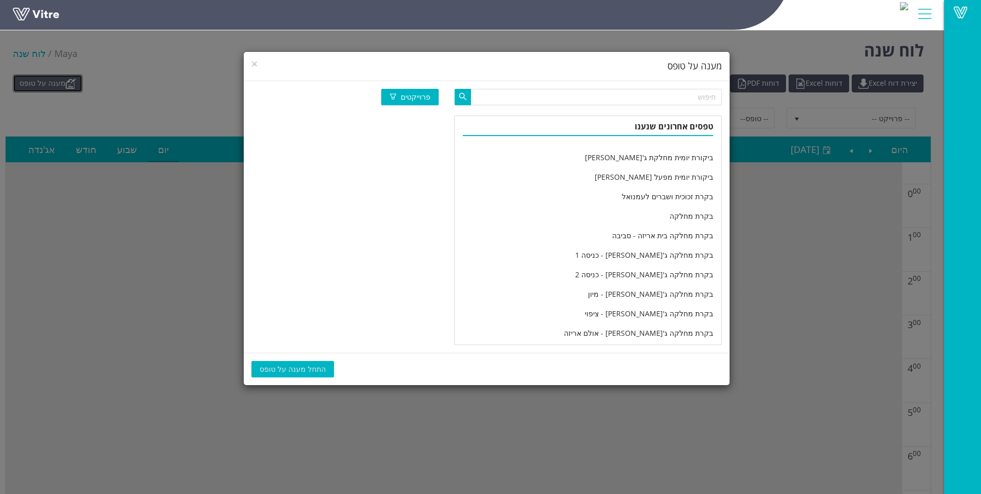
scroll to position [1711, 0]
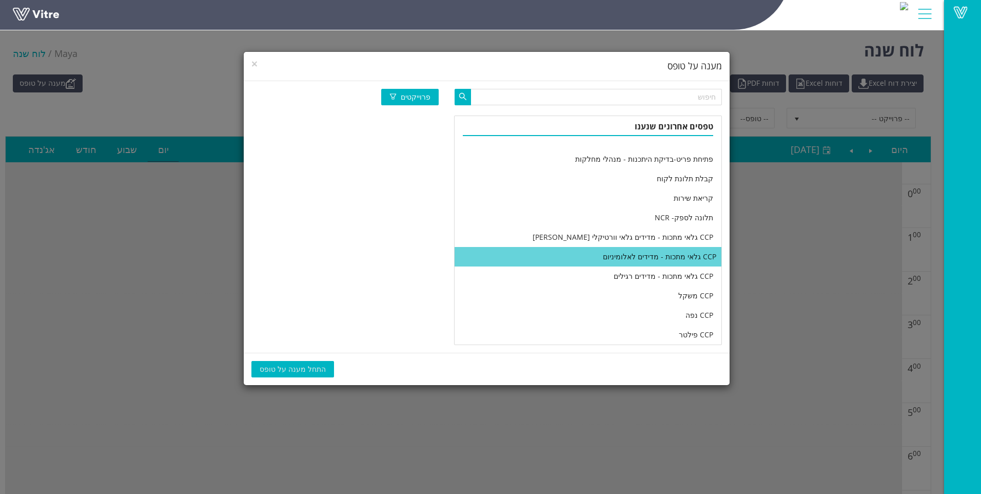
click at [566, 263] on li "CCP גלאי מתכות - מדידים לאלומיניום" at bounding box center [588, 257] width 267 height 20
click at [292, 371] on span "התחל מענה על טופס" at bounding box center [293, 368] width 66 height 11
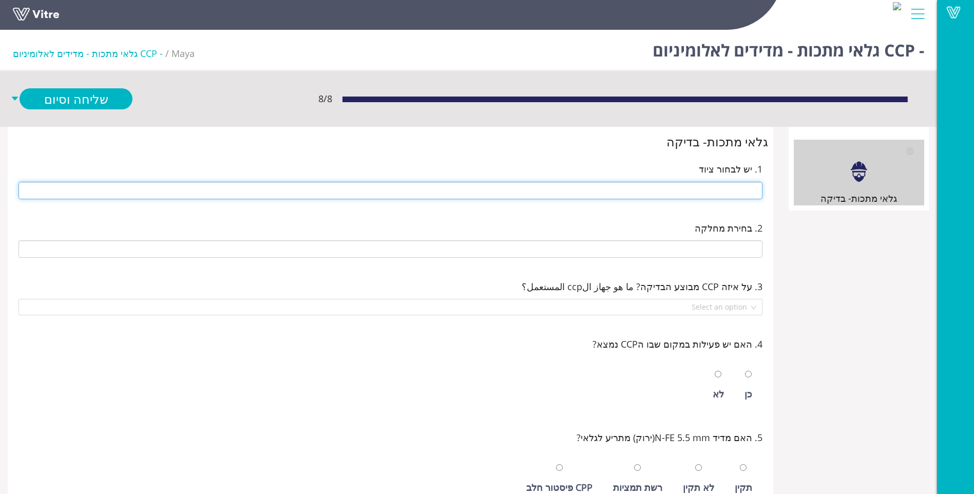
click at [717, 191] on input "text" at bounding box center [390, 190] width 744 height 17
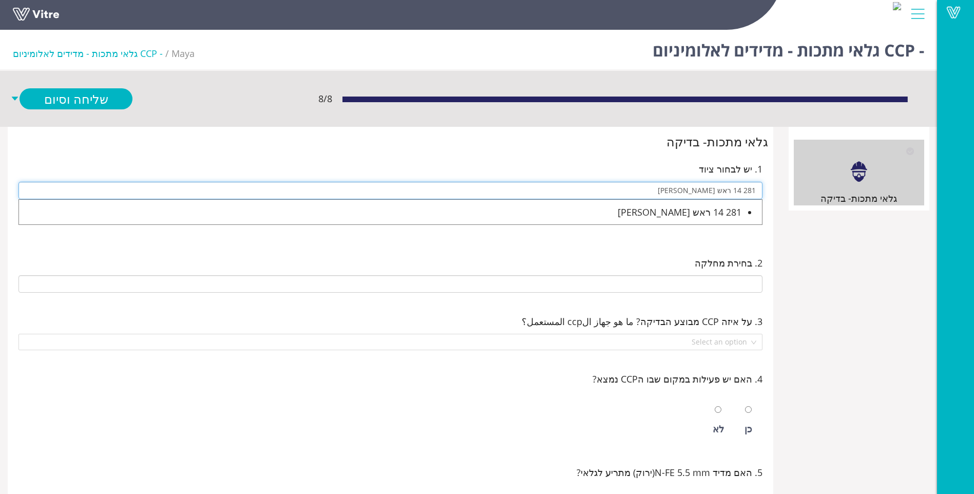
type input "281 14 ראש [PERSON_NAME]"
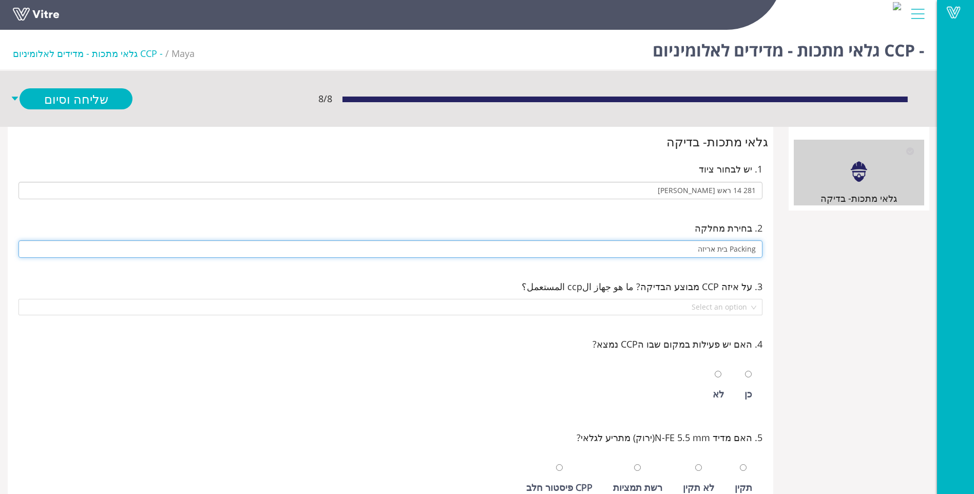
type input "Packing בית אריזה"
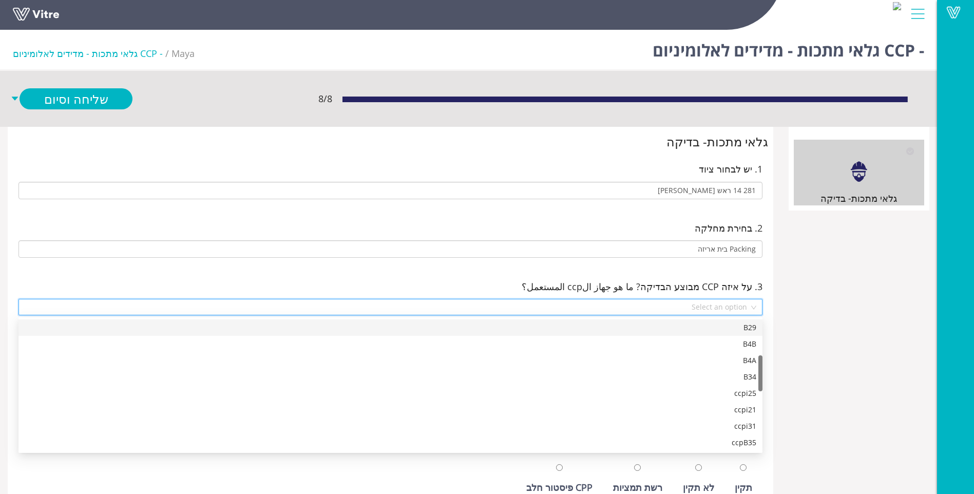
scroll to position [115, 0]
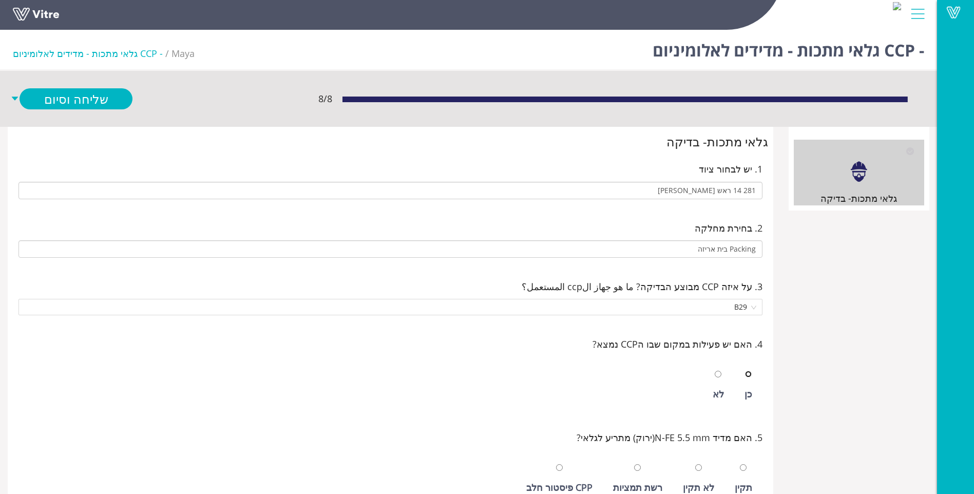
click at [745, 371] on input "radio" at bounding box center [748, 374] width 7 height 7
radio input "true"
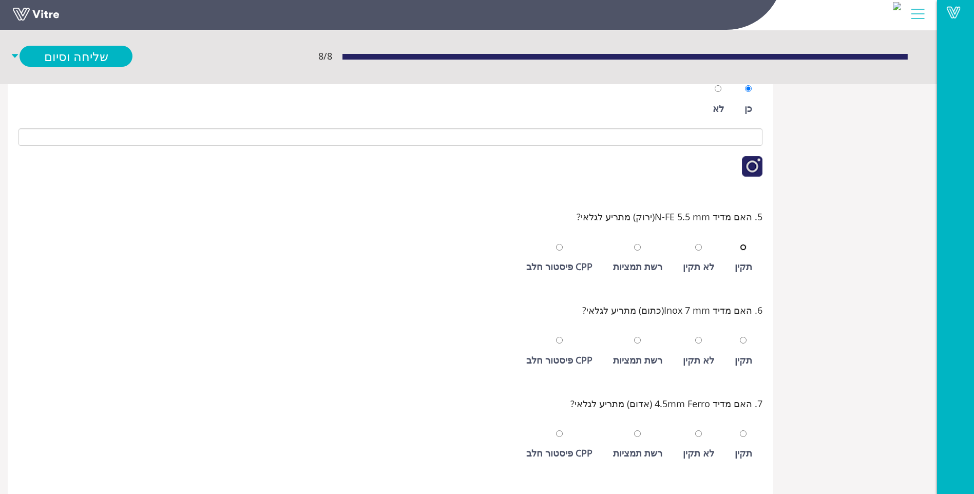
click at [739, 244] on input "radio" at bounding box center [742, 247] width 7 height 7
radio input "true"
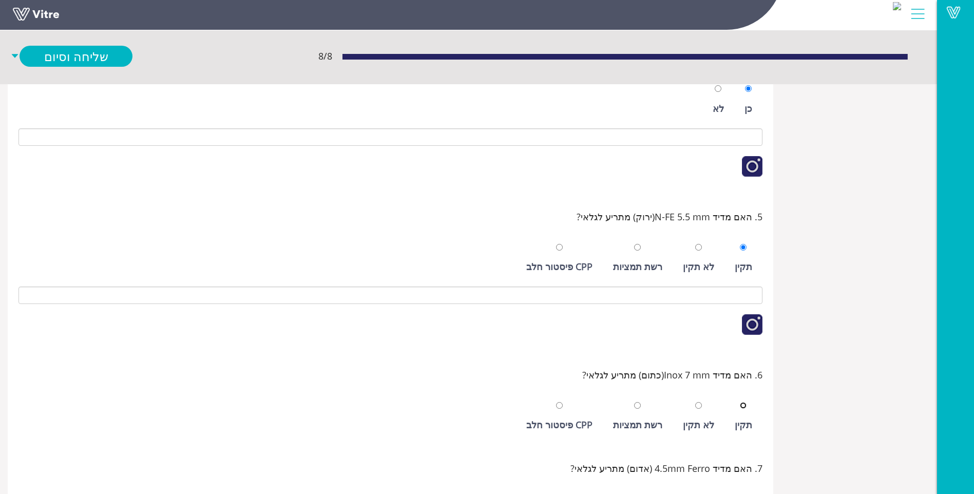
click at [739, 402] on input "radio" at bounding box center [742, 405] width 7 height 7
radio input "true"
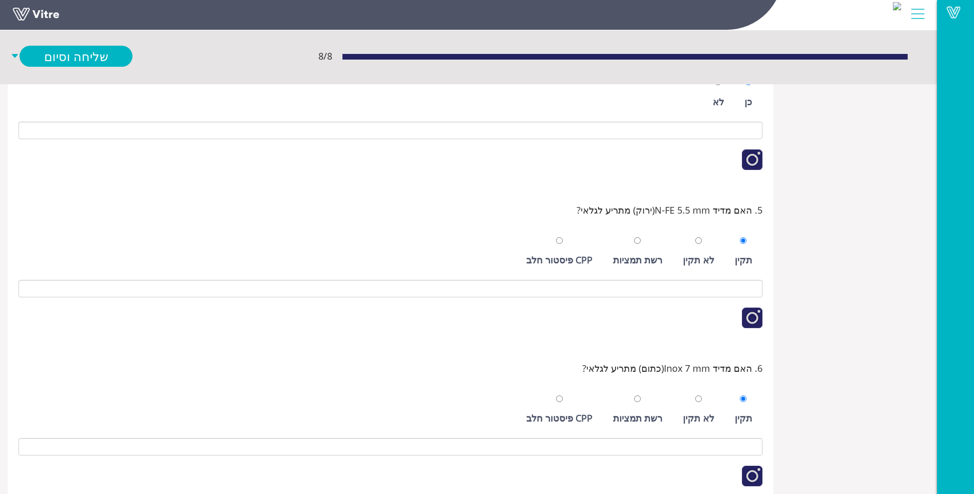
scroll to position [490, 0]
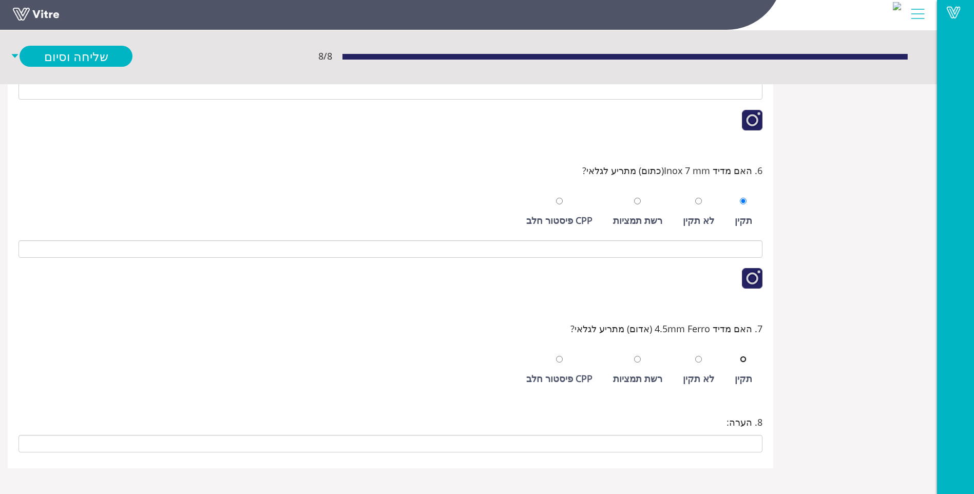
click at [739, 356] on input "radio" at bounding box center [742, 359] width 7 height 7
radio input "true"
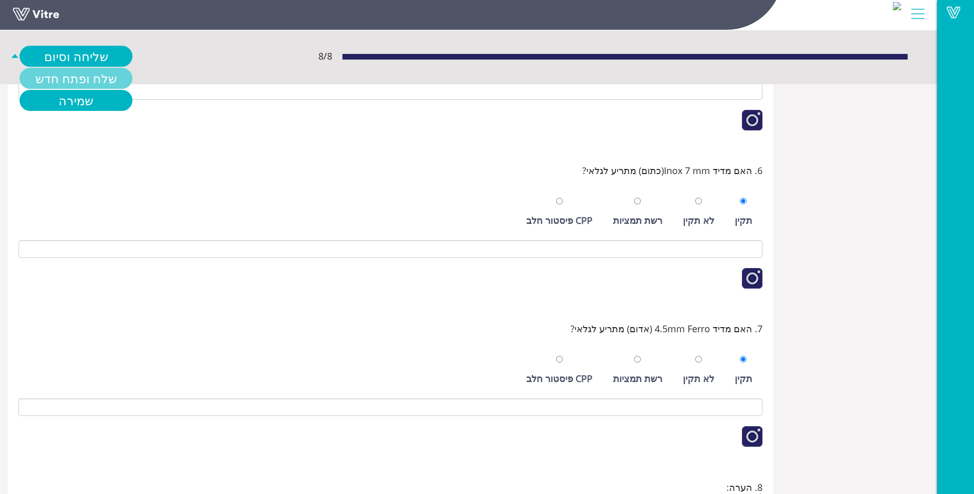
click at [98, 72] on link "שלח ופתח חדש" at bounding box center [76, 78] width 113 height 21
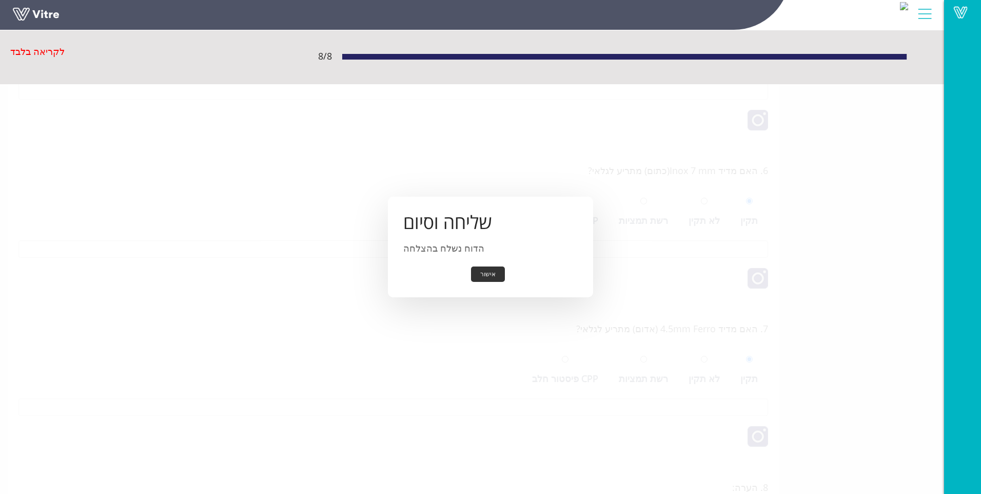
click at [492, 275] on button "אישור" at bounding box center [488, 274] width 34 height 16
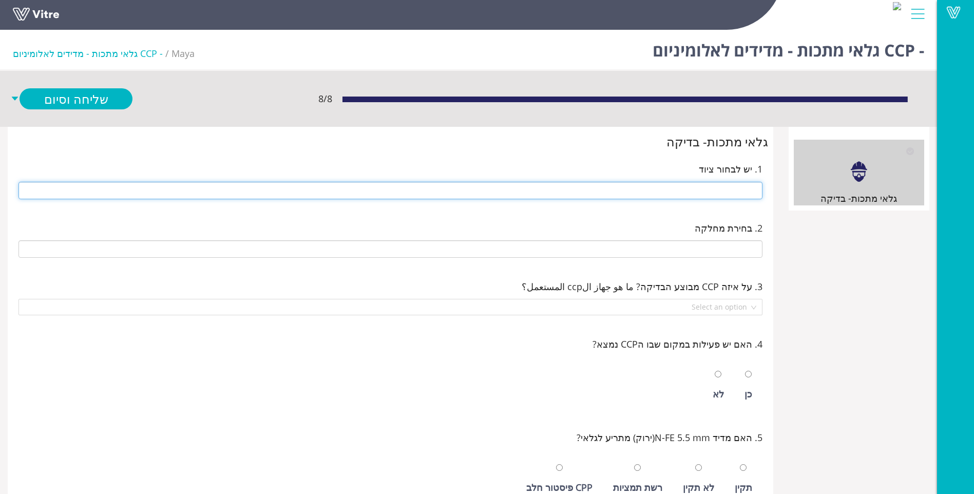
click at [602, 193] on input "text" at bounding box center [390, 190] width 744 height 17
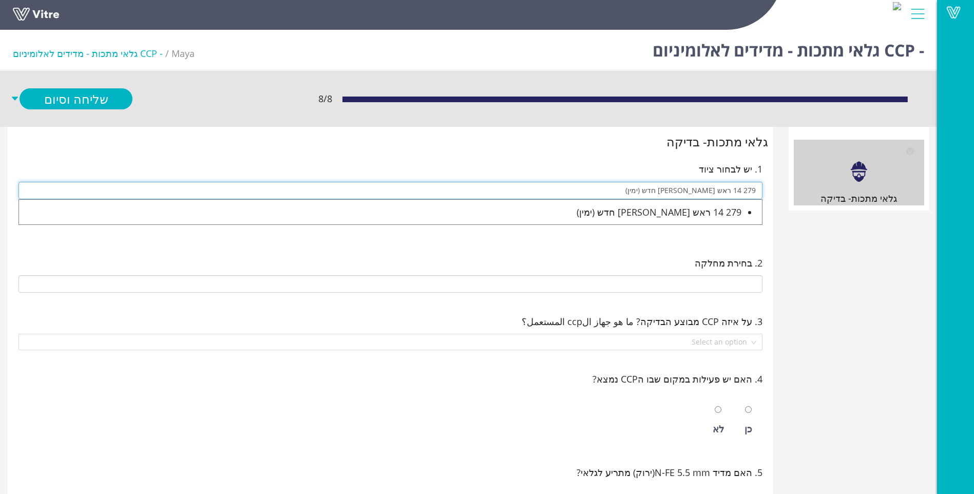
type input "279 14 ראש מוסטפא חדש (ימין)"
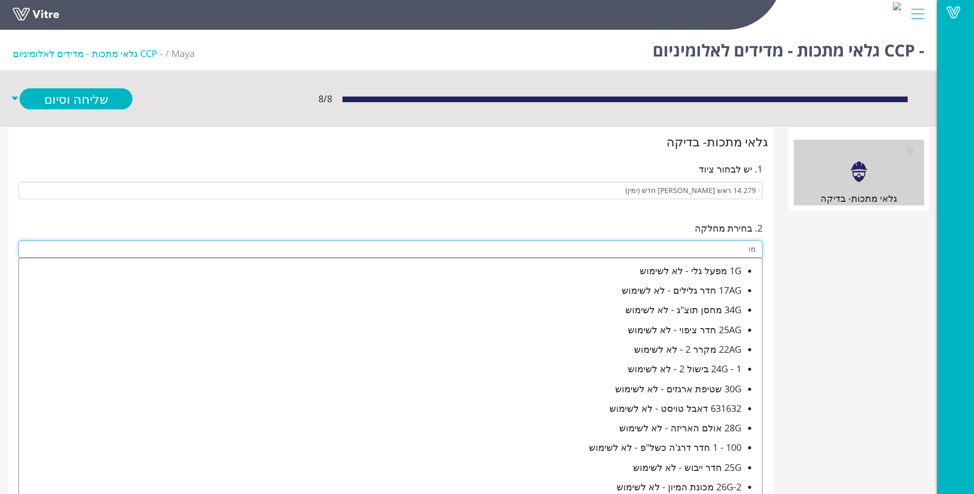
type input "מ"
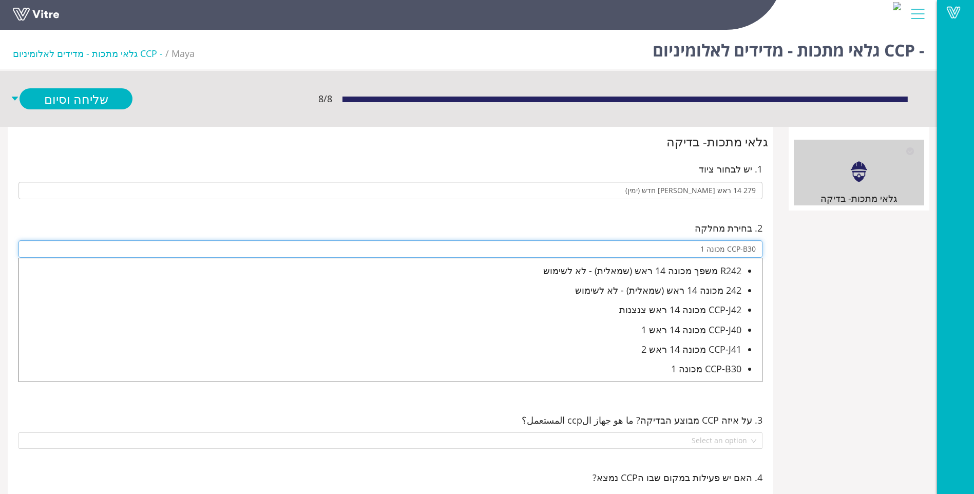
type input "CCP-B30 מכונה 1"
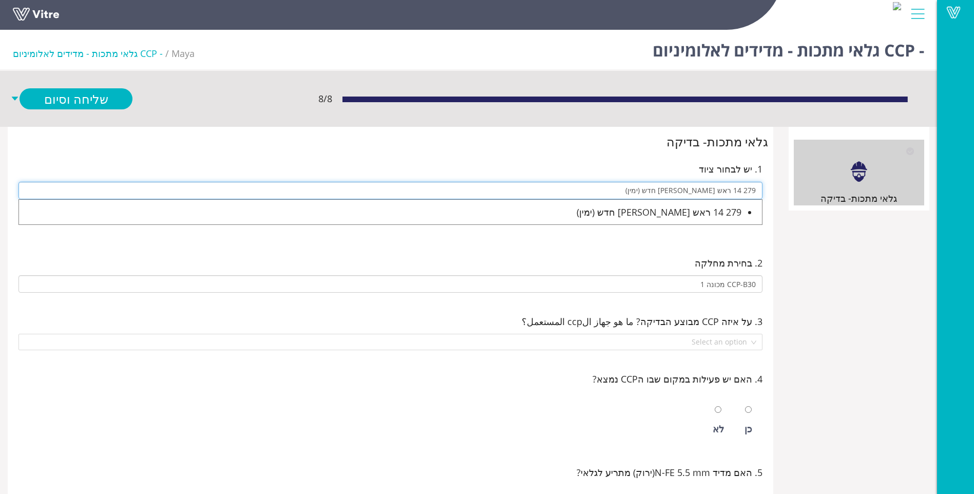
click at [630, 183] on input "279 14 ראש מוסטפא חדש (ימין)" at bounding box center [390, 190] width 744 height 17
drag, startPoint x: 627, startPoint y: 195, endPoint x: 803, endPoint y: 169, distance: 178.4
click at [803, 169] on div "גלאי מתכות- בדיקה גלאי מתכות- בדיקה 1. יש לבחור ציוד 279 14 ראש מוסטפא חדש (ימי…" at bounding box center [468, 462] width 937 height 671
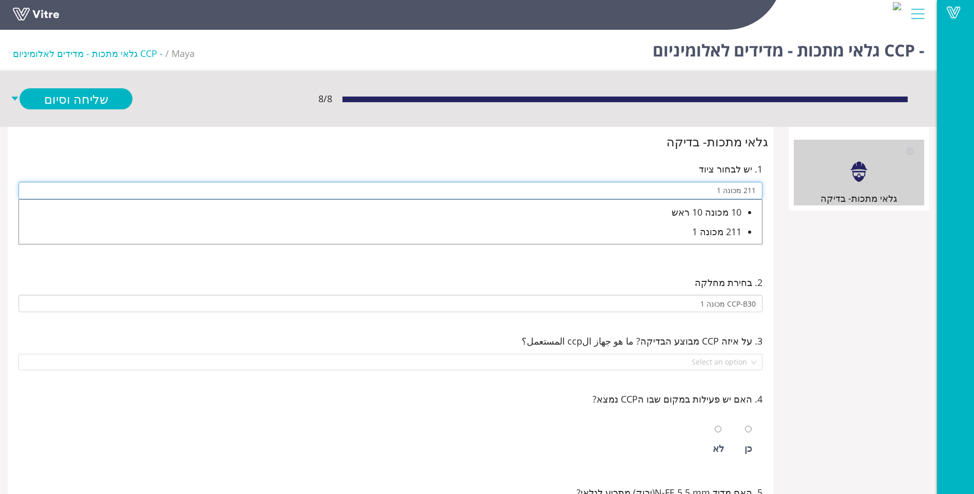
type input "211 מכונה 1"
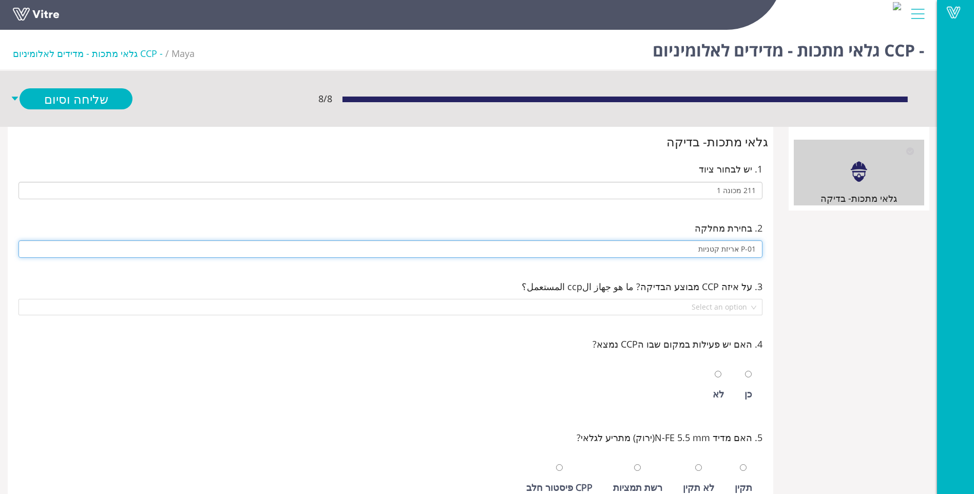
type input "P-01 אריזת קטניות"
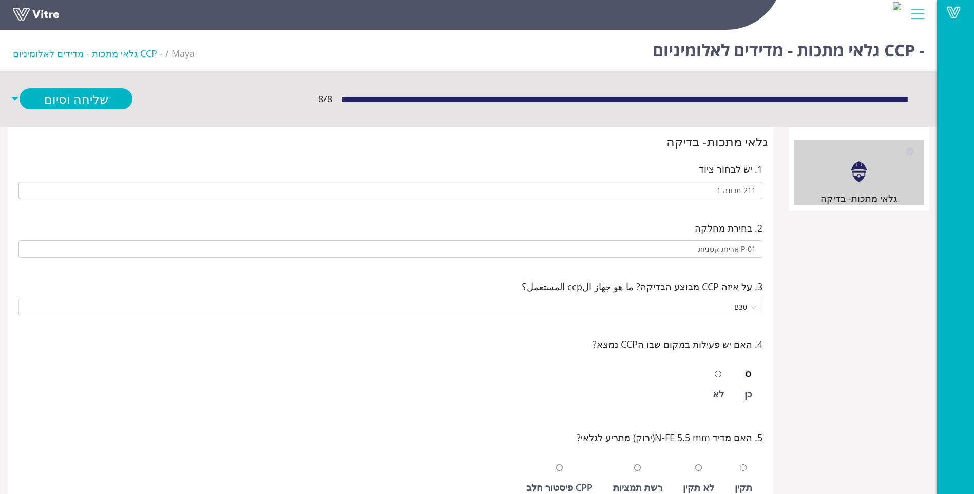
click at [745, 371] on input "radio" at bounding box center [748, 374] width 7 height 7
radio input "true"
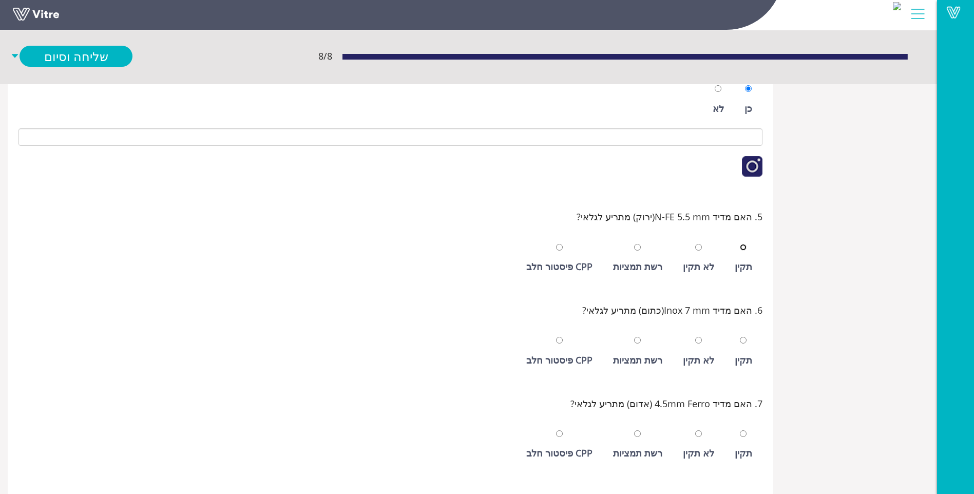
click at [739, 244] on input "radio" at bounding box center [742, 247] width 7 height 7
radio input "true"
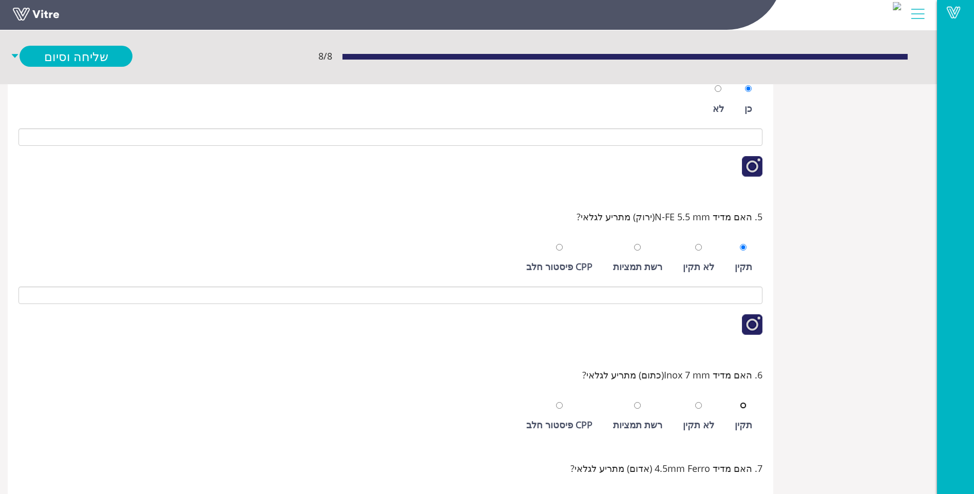
click at [739, 402] on input "radio" at bounding box center [742, 405] width 7 height 7
radio input "true"
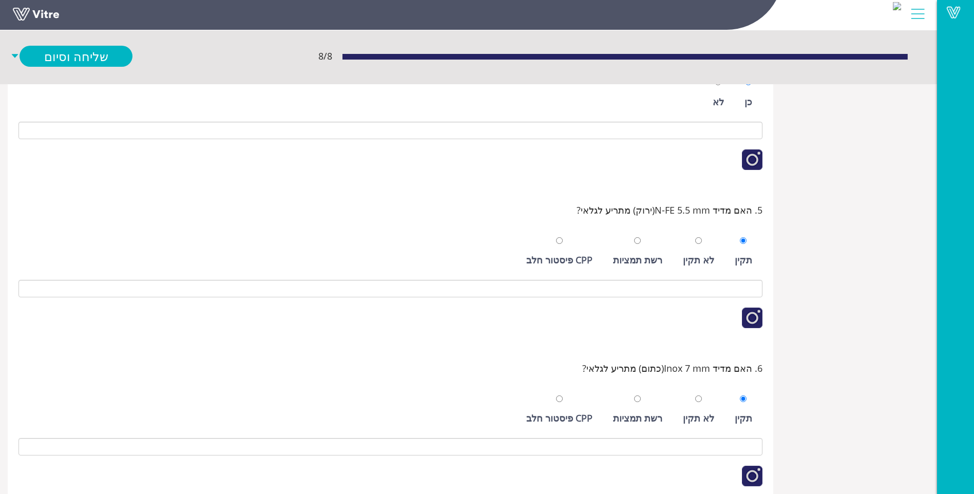
scroll to position [490, 0]
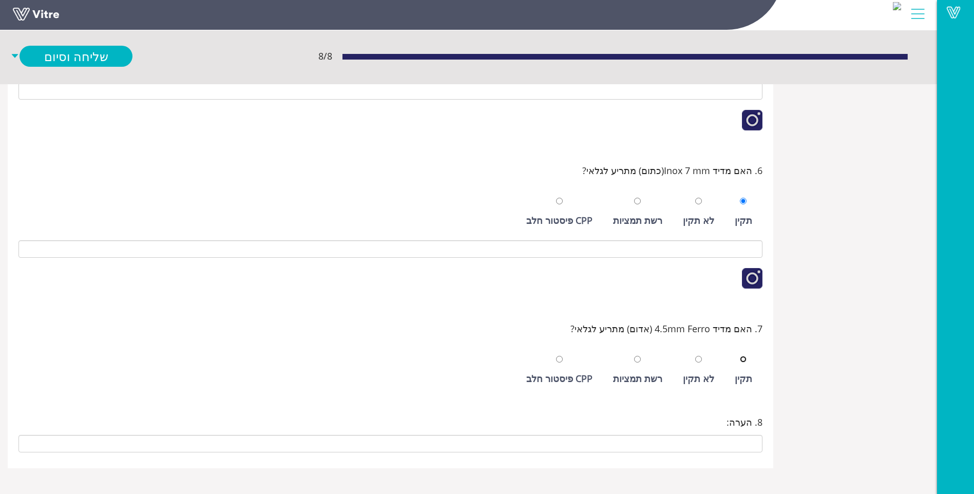
click at [739, 356] on input "radio" at bounding box center [742, 359] width 7 height 7
radio input "true"
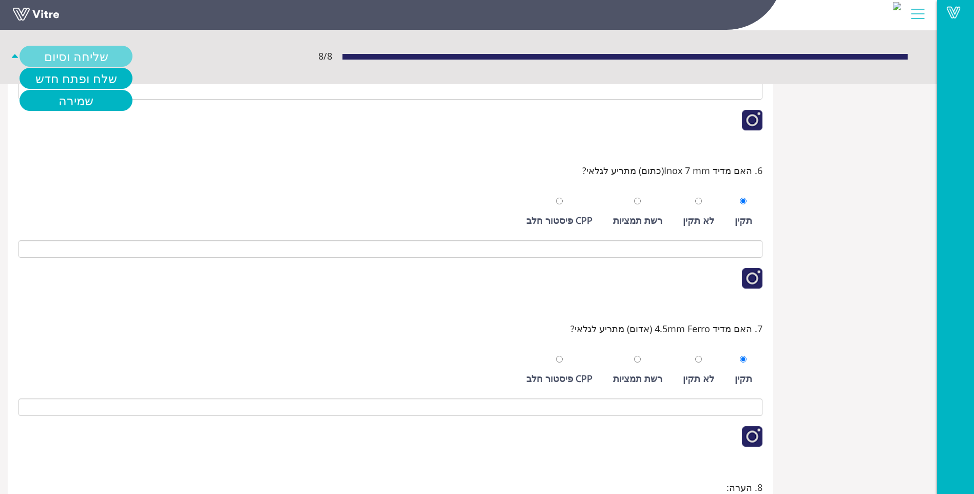
click at [82, 60] on link "שליחה וסיום" at bounding box center [76, 56] width 113 height 21
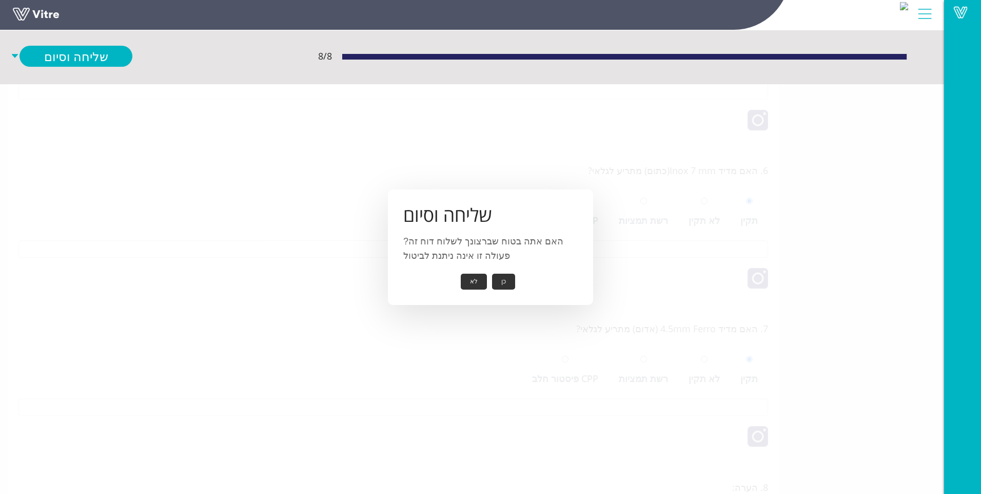
click at [500, 284] on button "כן" at bounding box center [503, 282] width 23 height 16
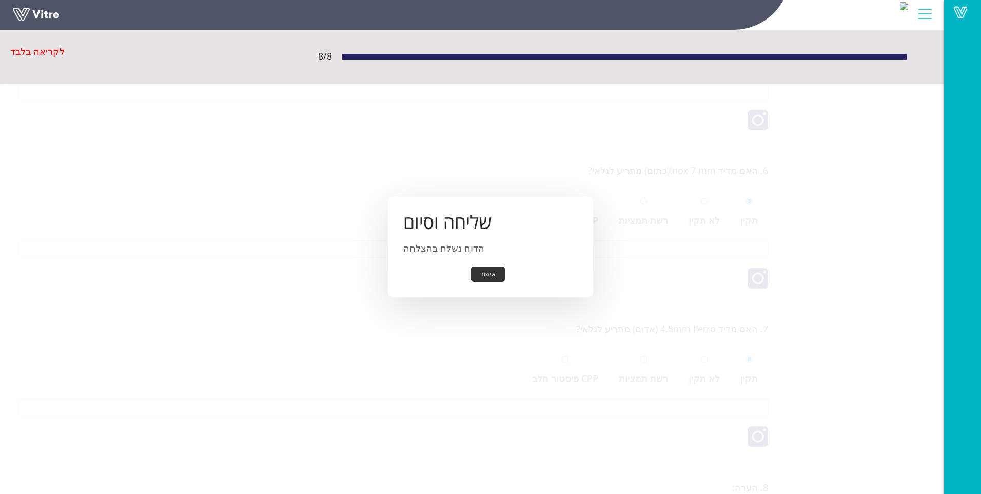
click at [492, 278] on button "אישור" at bounding box center [488, 274] width 34 height 16
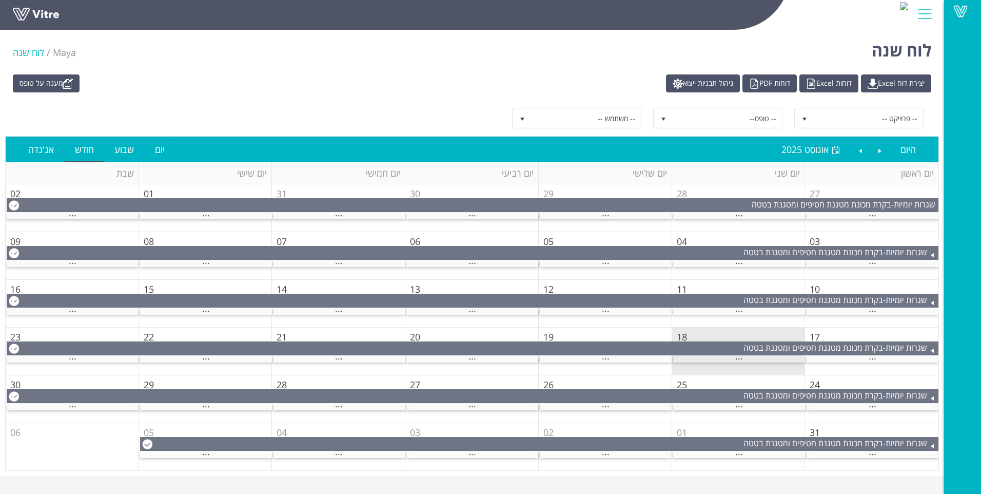
click at [747, 358] on div "..." at bounding box center [739, 359] width 132 height 7
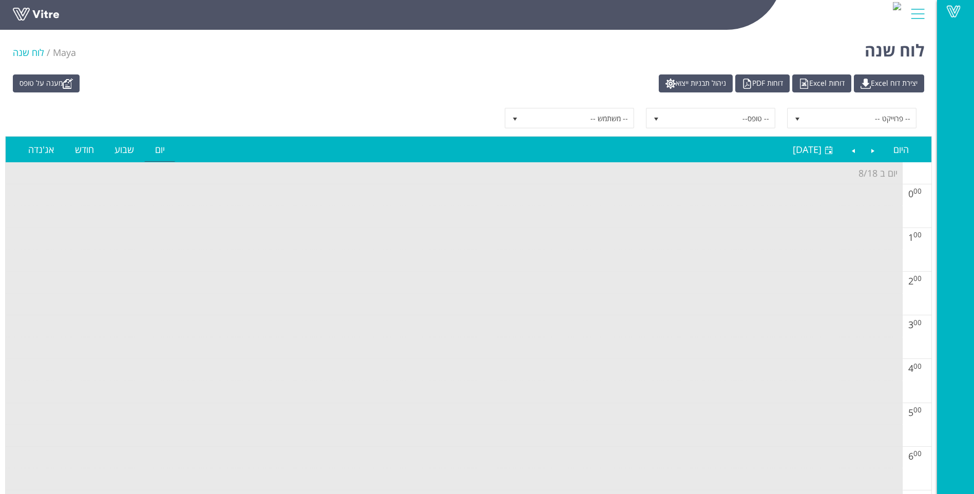
click at [42, 78] on link "מענה על טופס" at bounding box center [46, 83] width 67 height 18
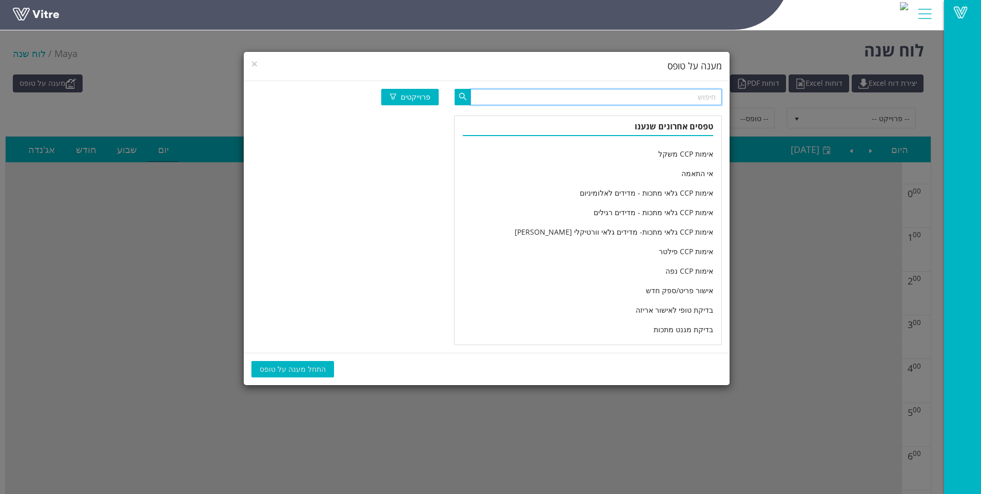
click at [578, 94] on input "text" at bounding box center [596, 97] width 251 height 16
type input "פילט"
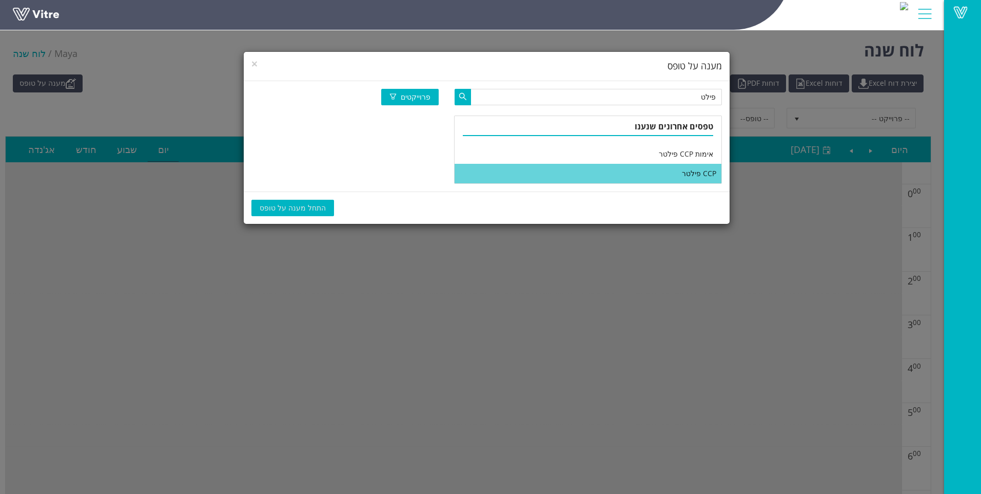
click at [639, 167] on li "CCP פילטר" at bounding box center [588, 174] width 267 height 20
click at [302, 203] on span "התחל מענה על טופס" at bounding box center [293, 207] width 66 height 11
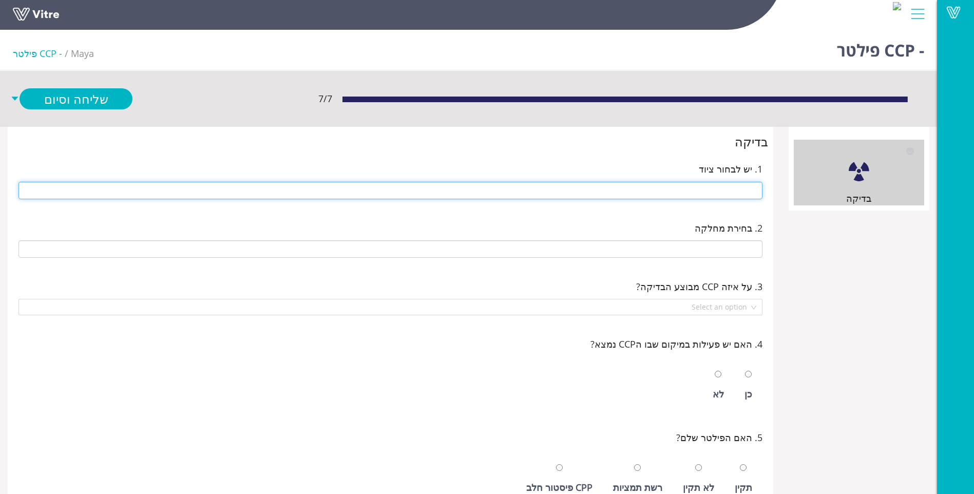
click at [682, 195] on input "text" at bounding box center [390, 190] width 744 height 17
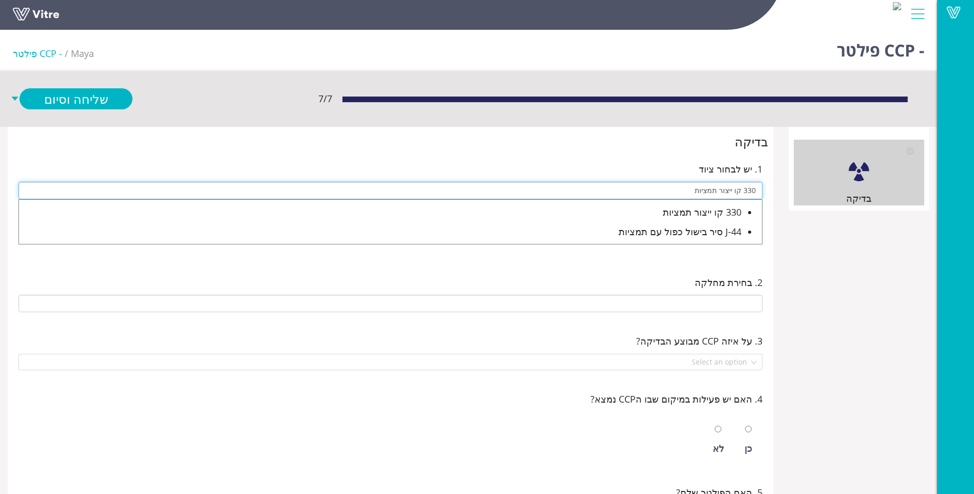
type input "330 קו ייצור תמציות"
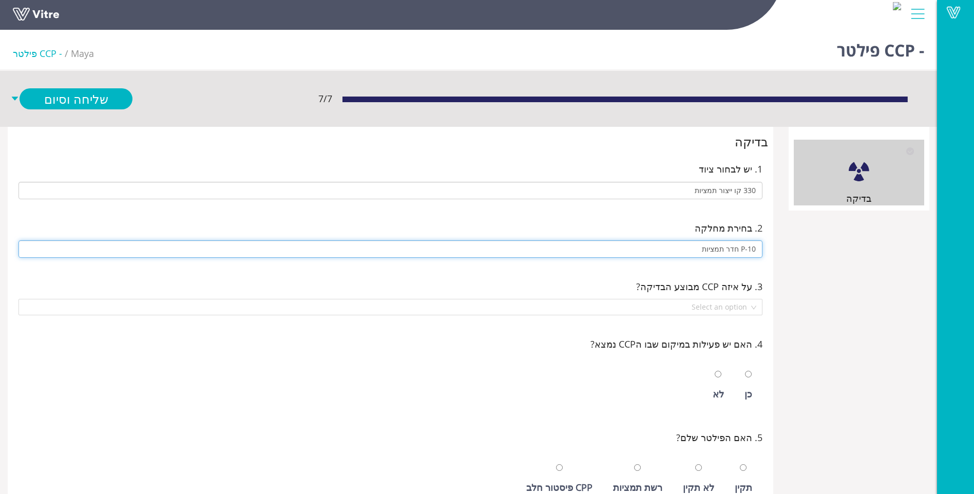
type input "P-10 חדר תמציות"
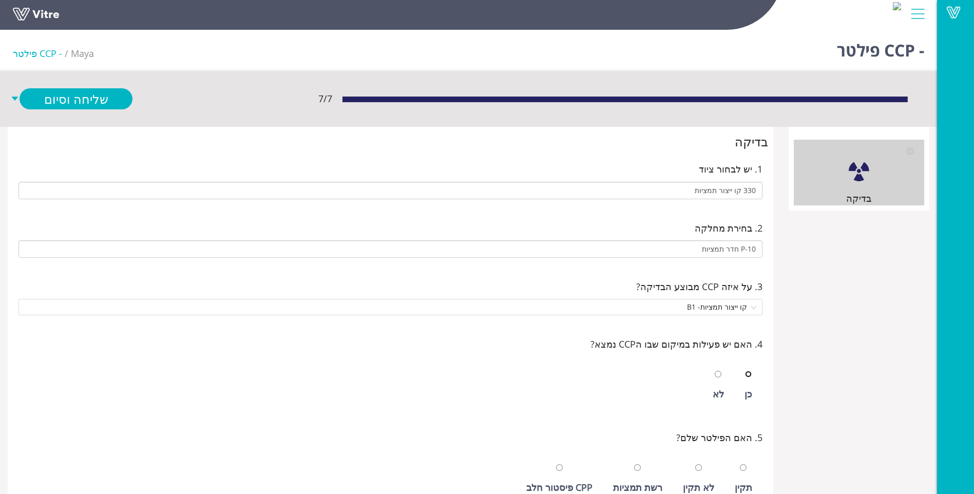
click at [745, 371] on input "radio" at bounding box center [748, 374] width 7 height 7
radio input "true"
click at [739, 464] on input "radio" at bounding box center [742, 467] width 7 height 7
radio input "true"
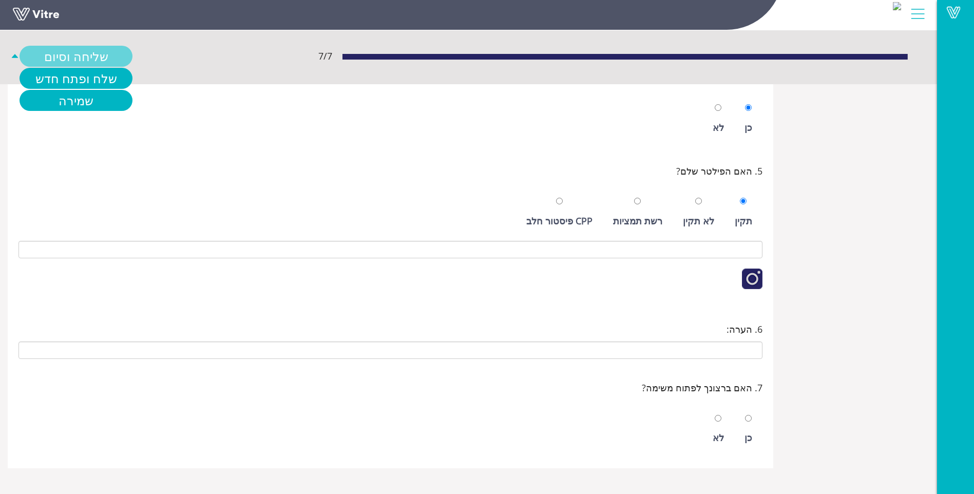
click at [109, 63] on link "שליחה וסיום" at bounding box center [76, 56] width 113 height 21
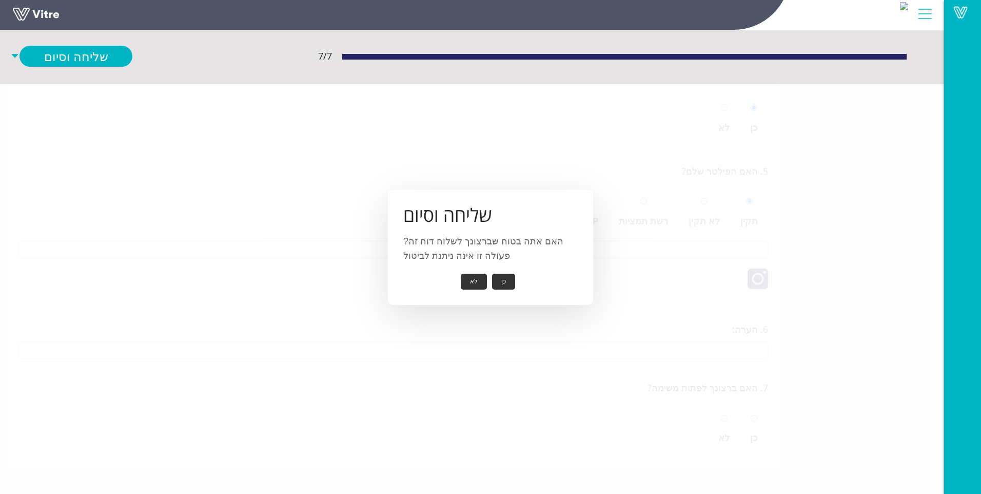
click at [499, 279] on button "כן" at bounding box center [503, 282] width 23 height 16
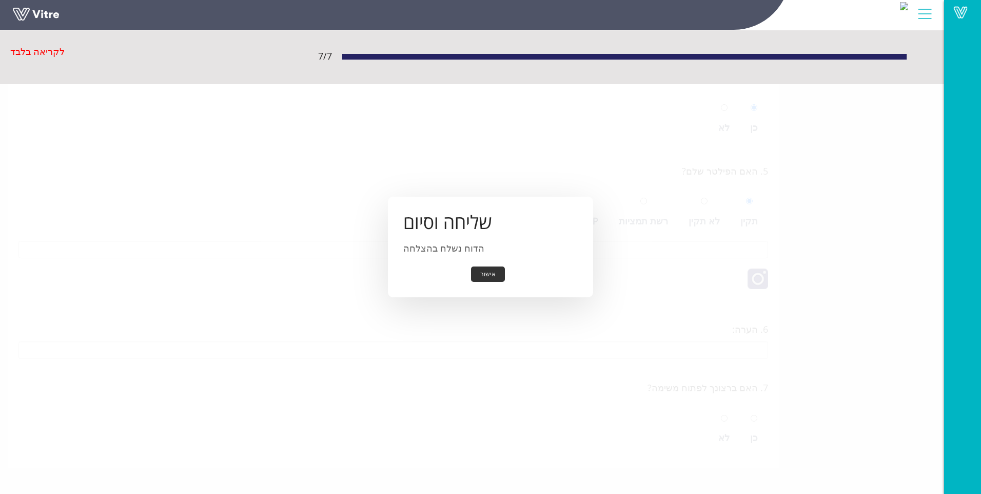
click at [492, 278] on button "אישור" at bounding box center [488, 274] width 34 height 16
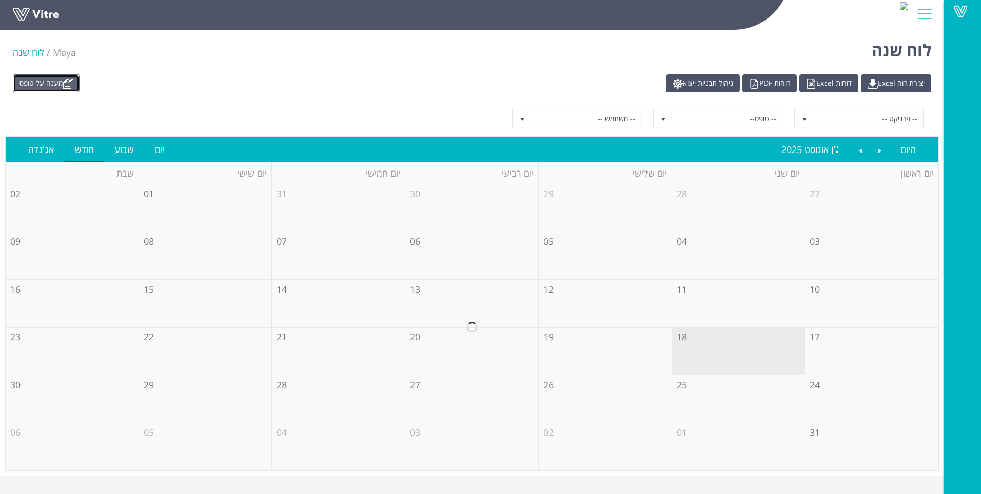
click at [48, 88] on link "מענה על טופס" at bounding box center [46, 83] width 67 height 18
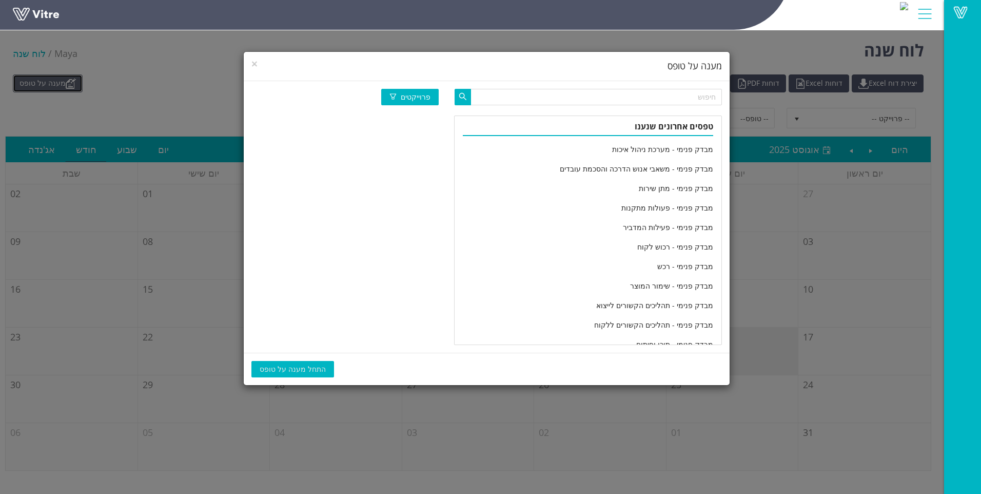
scroll to position [1711, 0]
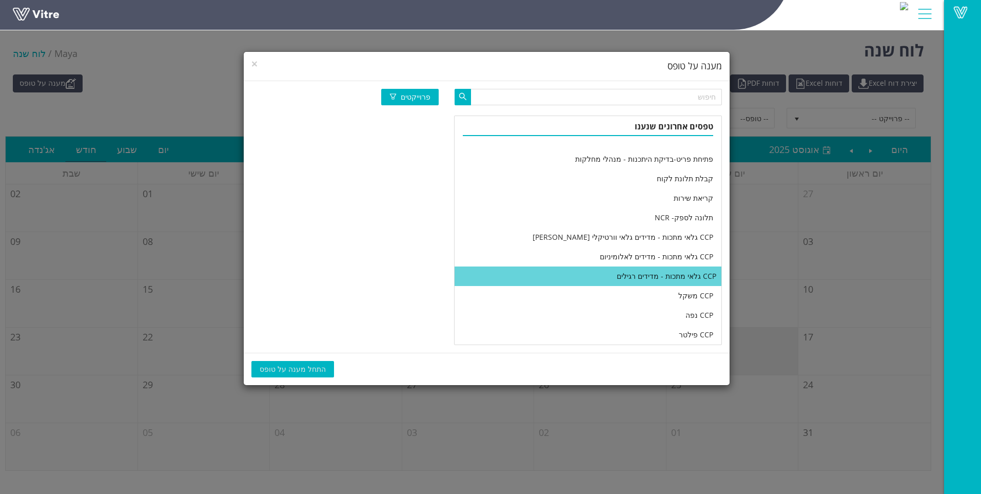
click at [567, 275] on li "CCP גלאי מתכות - מדידים רגילים" at bounding box center [588, 276] width 267 height 20
click at [322, 369] on button "התחל מענה על טופס" at bounding box center [292, 369] width 83 height 16
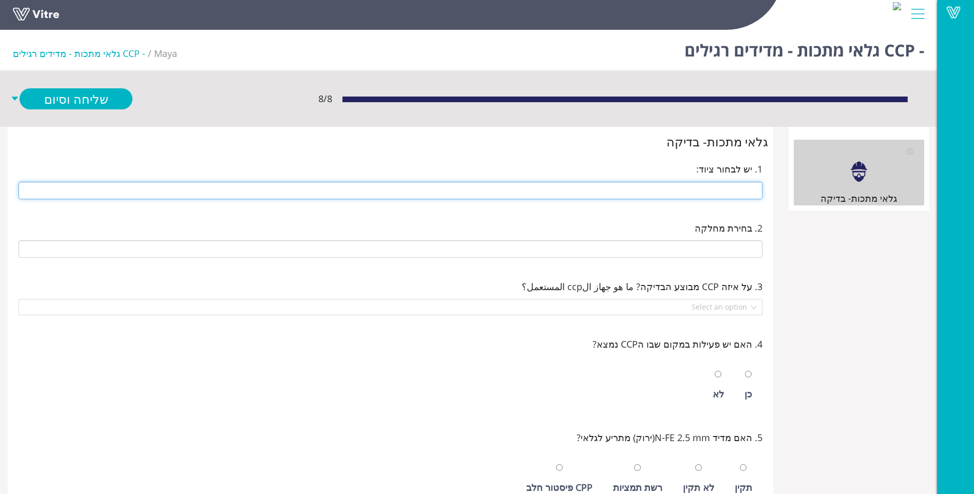
click at [722, 192] on input "text" at bounding box center [390, 190] width 744 height 17
type input "279 14 ראש מוסטפא חדש (ימין)"
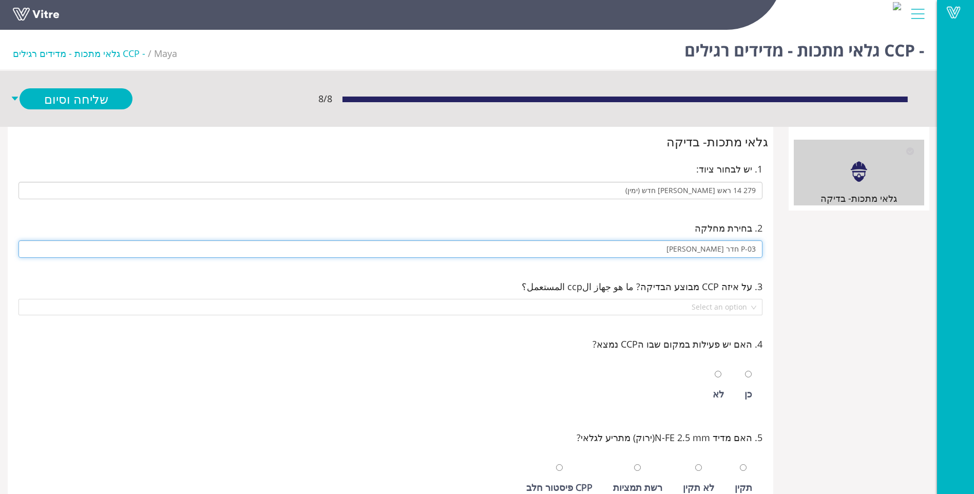
type input "P-03 חדר מוסטפה"
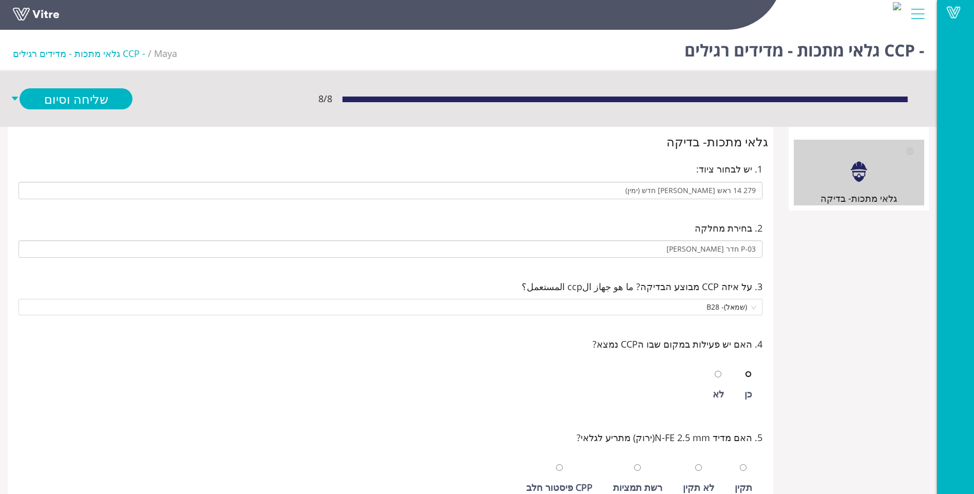
click at [745, 371] on input "radio" at bounding box center [748, 374] width 7 height 7
radio input "true"
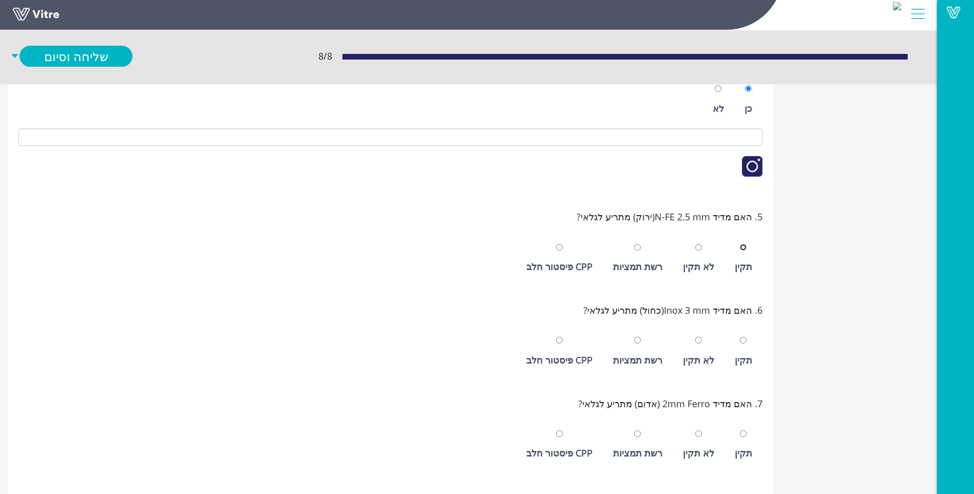
click at [739, 244] on input "radio" at bounding box center [742, 247] width 7 height 7
radio input "true"
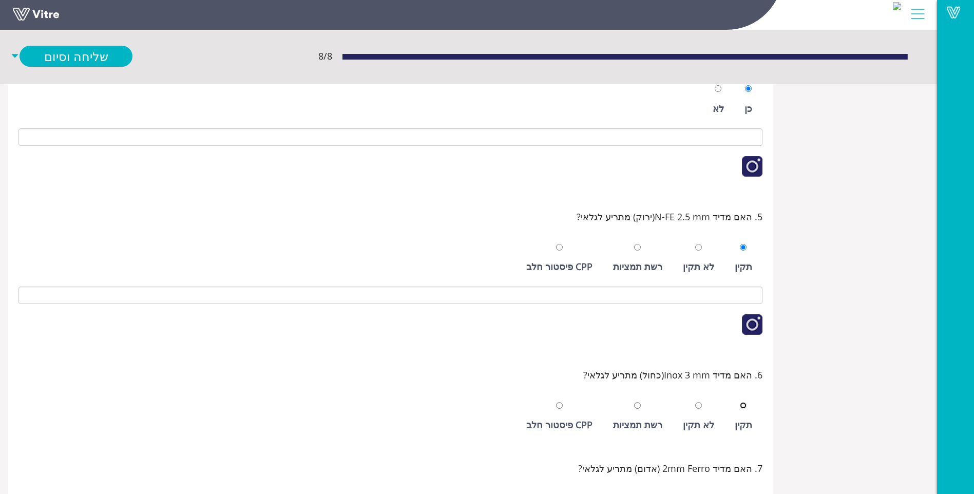
click at [739, 402] on input "radio" at bounding box center [742, 405] width 7 height 7
radio input "true"
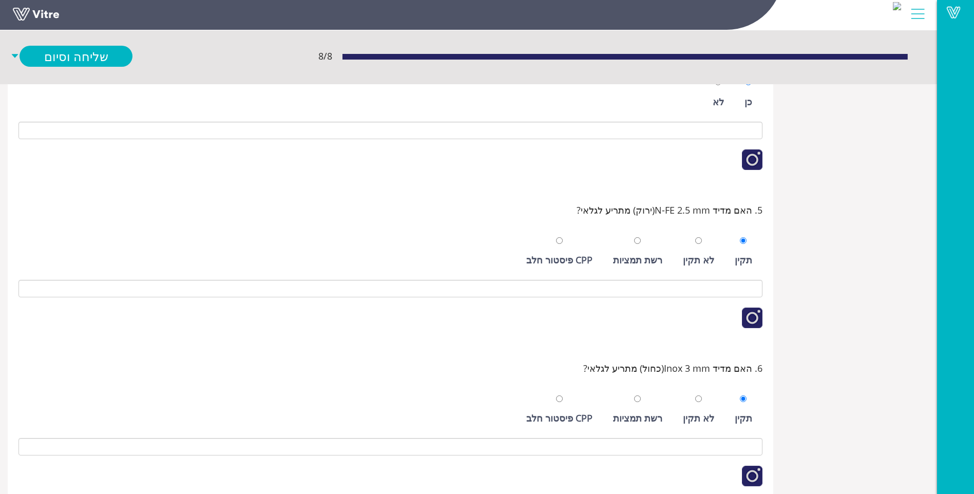
scroll to position [490, 0]
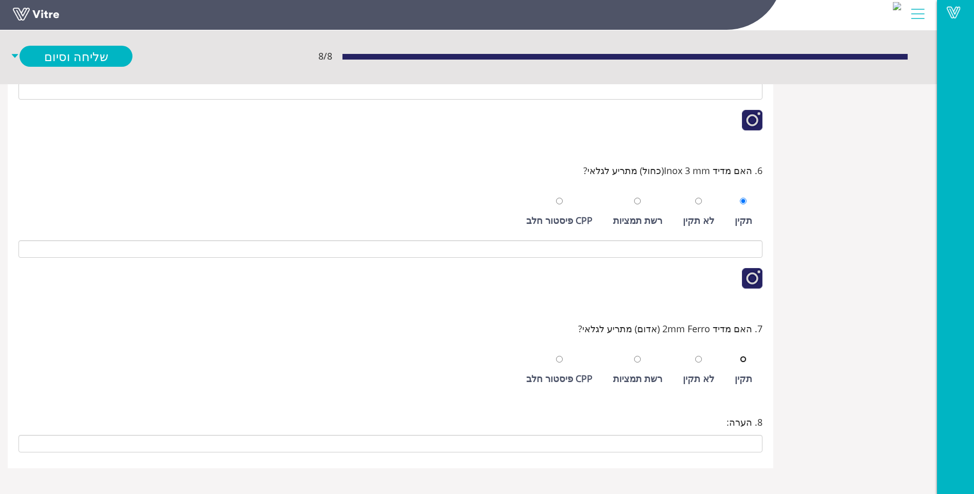
click at [739, 356] on input "radio" at bounding box center [742, 359] width 7 height 7
radio input "true"
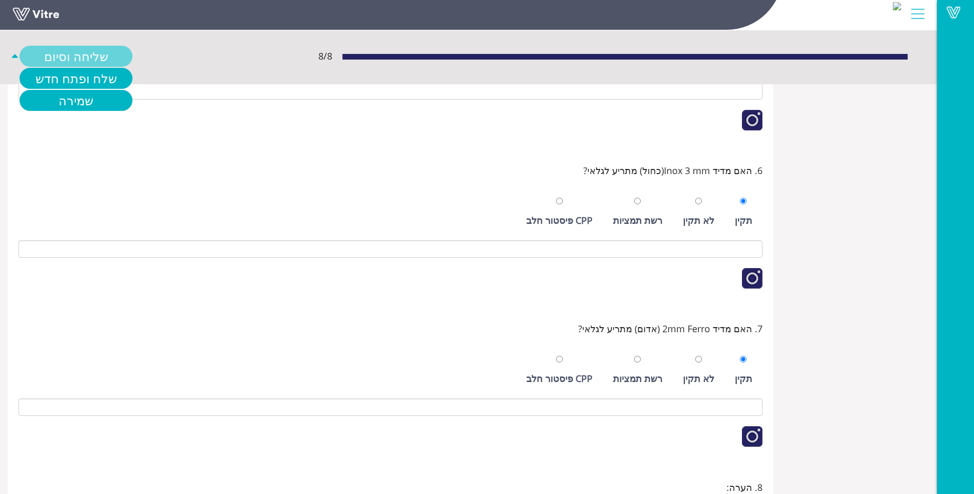
click at [92, 55] on link "שליחה וסיום" at bounding box center [76, 56] width 113 height 21
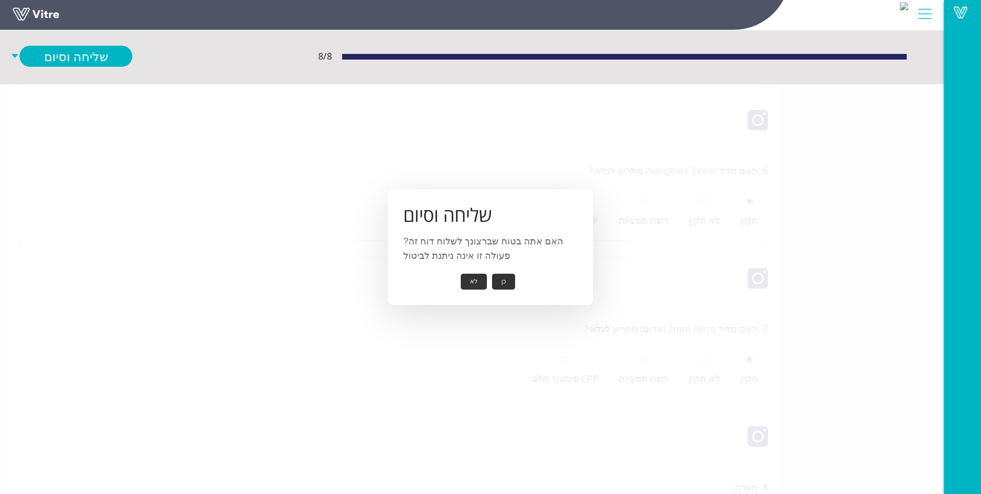
click at [507, 278] on button "כן" at bounding box center [503, 282] width 23 height 16
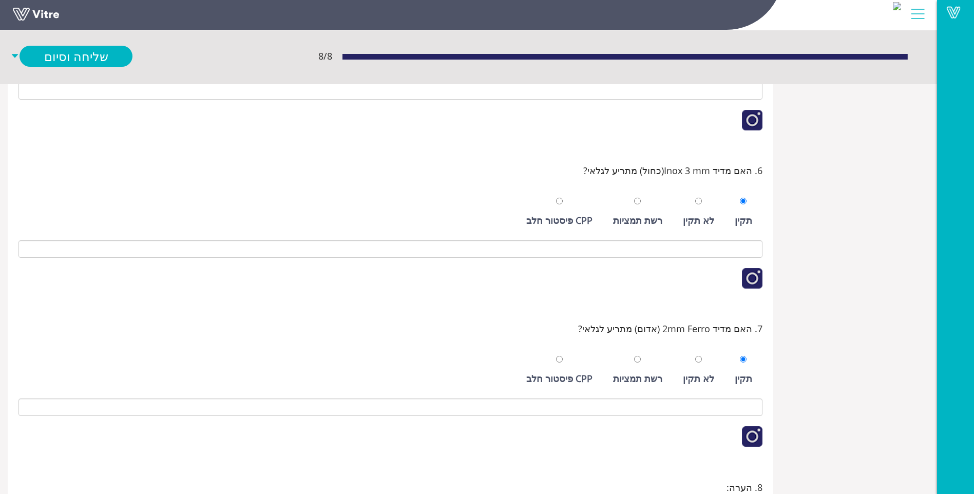
click at [496, 277] on div at bounding box center [390, 281] width 744 height 37
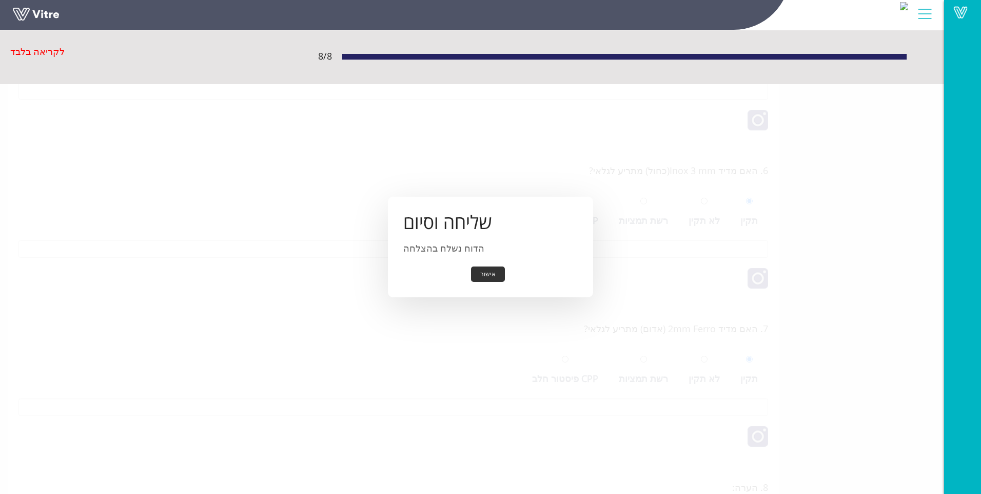
click at [496, 277] on button "אישור" at bounding box center [488, 274] width 34 height 16
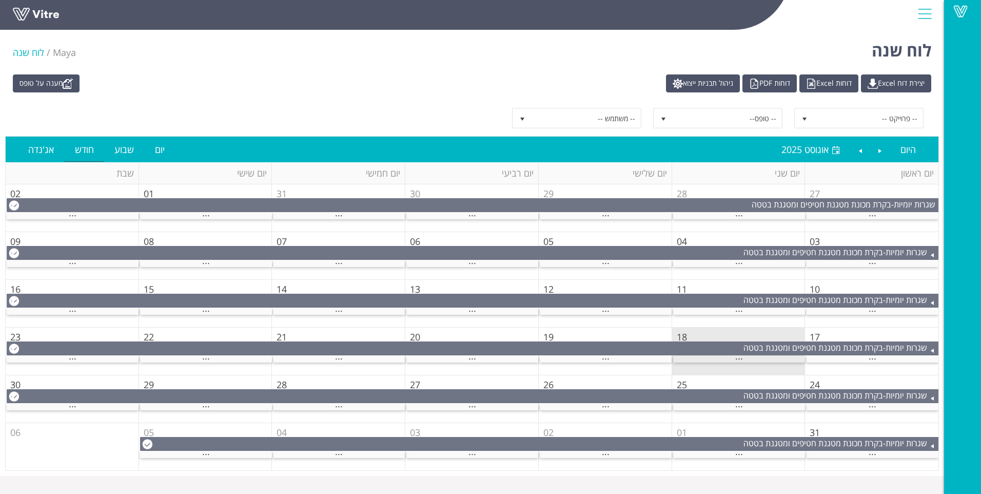
click at [704, 361] on div "..." at bounding box center [739, 359] width 132 height 7
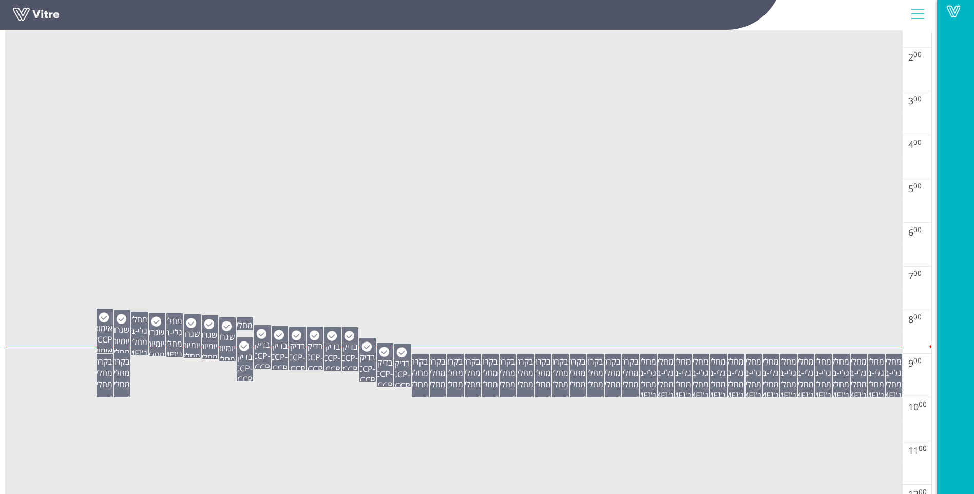
scroll to position [205, 0]
